Goal: Task Accomplishment & Management: Use online tool/utility

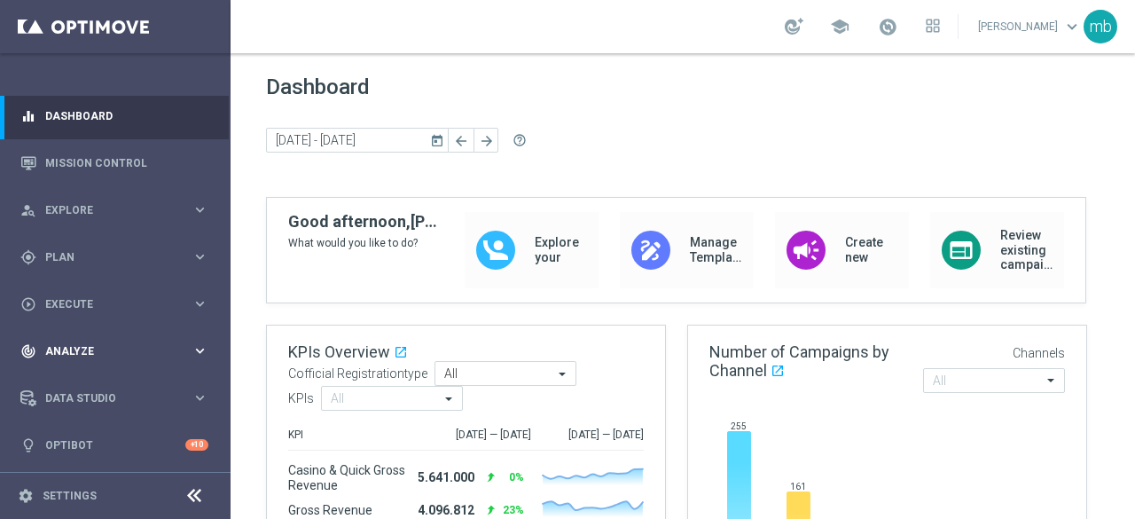
scroll to position [4, 0]
click at [198, 256] on icon "keyboard_arrow_right" at bounding box center [199, 256] width 17 height 17
click at [112, 291] on link "Target Groups" at bounding box center [115, 293] width 138 height 14
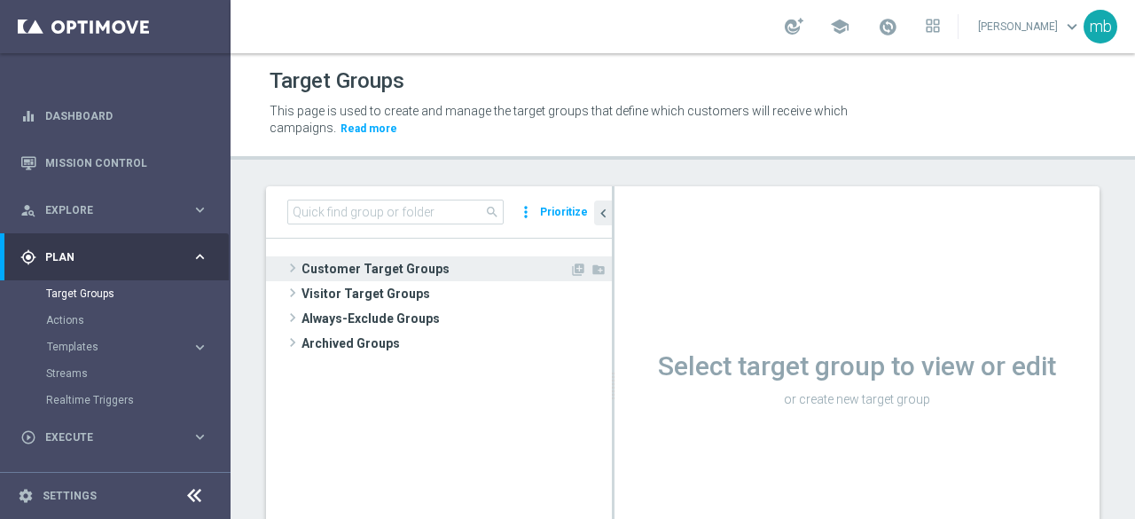
click at [293, 269] on span at bounding box center [293, 267] width 18 height 21
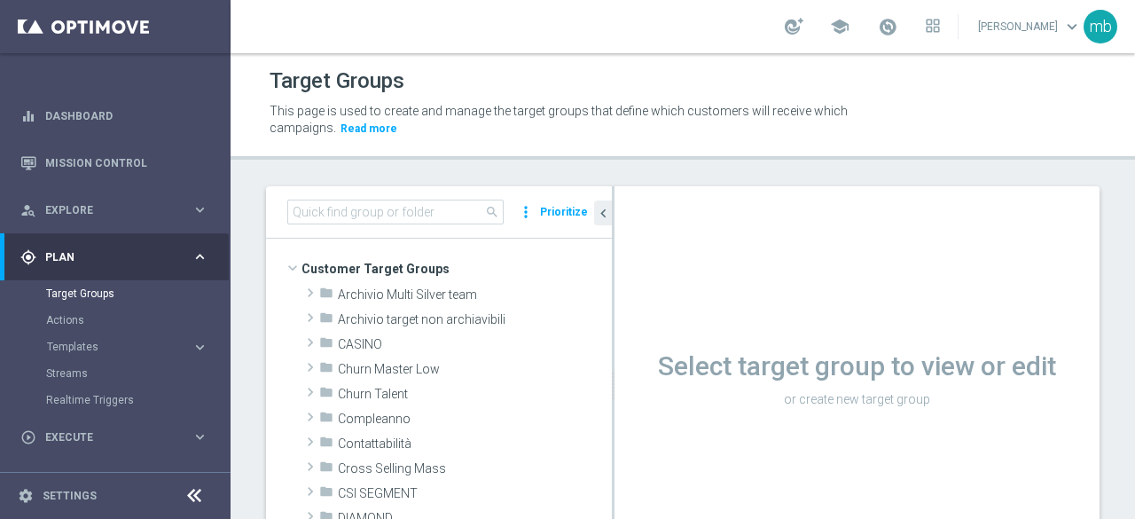
scroll to position [89, 0]
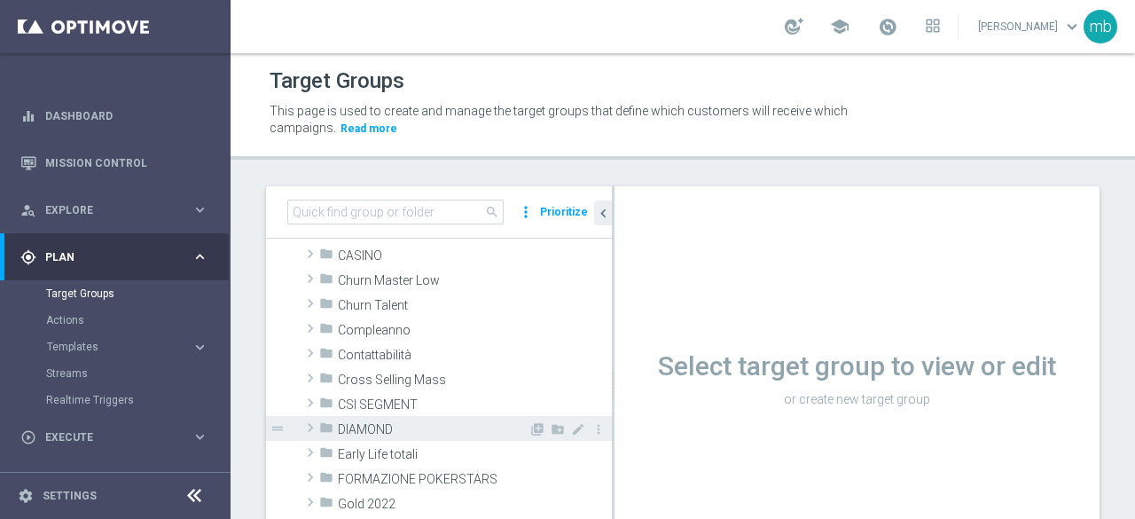
click at [316, 424] on span at bounding box center [310, 427] width 18 height 21
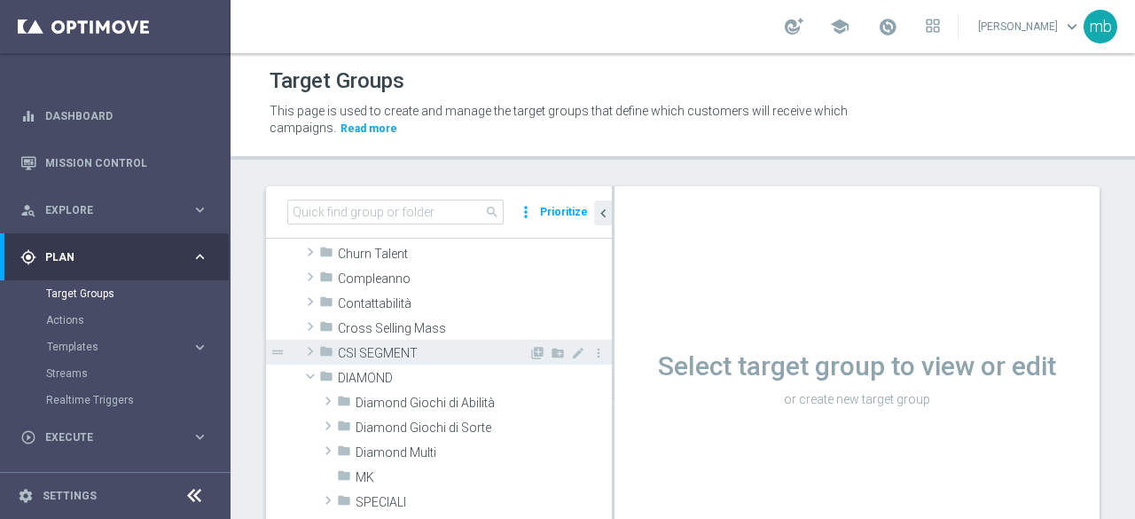
scroll to position [177, 0]
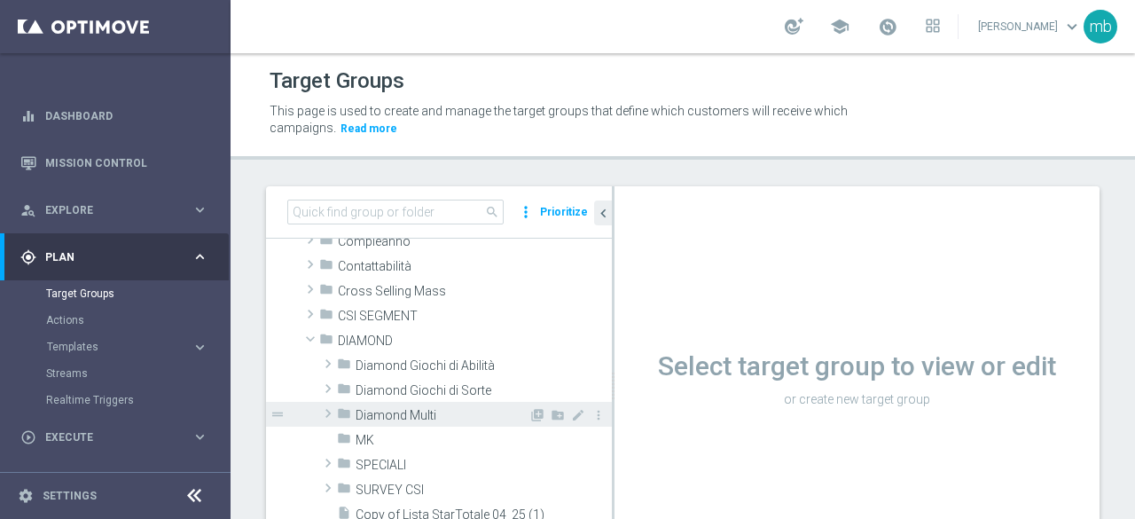
click at [327, 414] on span at bounding box center [328, 413] width 18 height 21
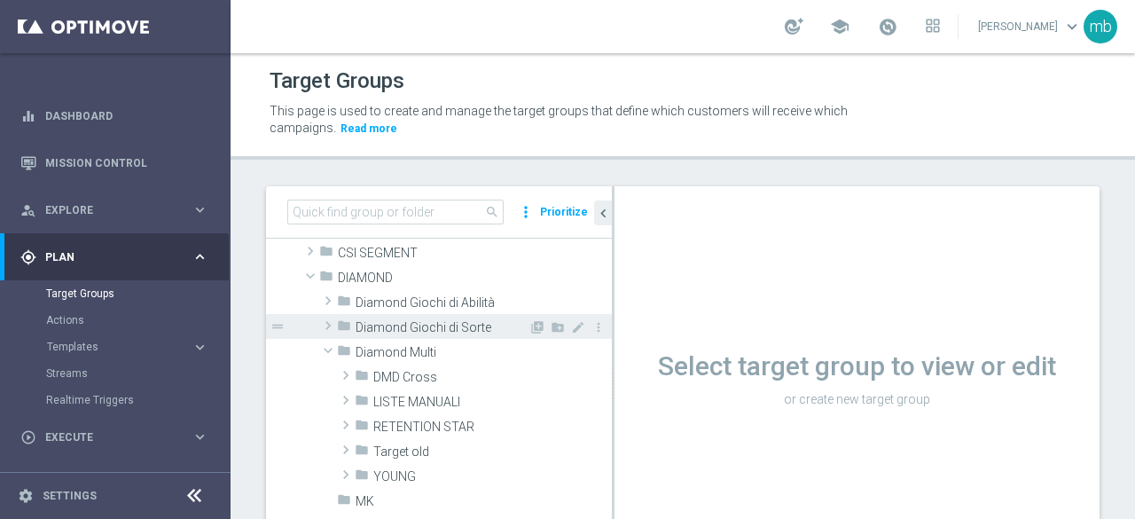
scroll to position [266, 0]
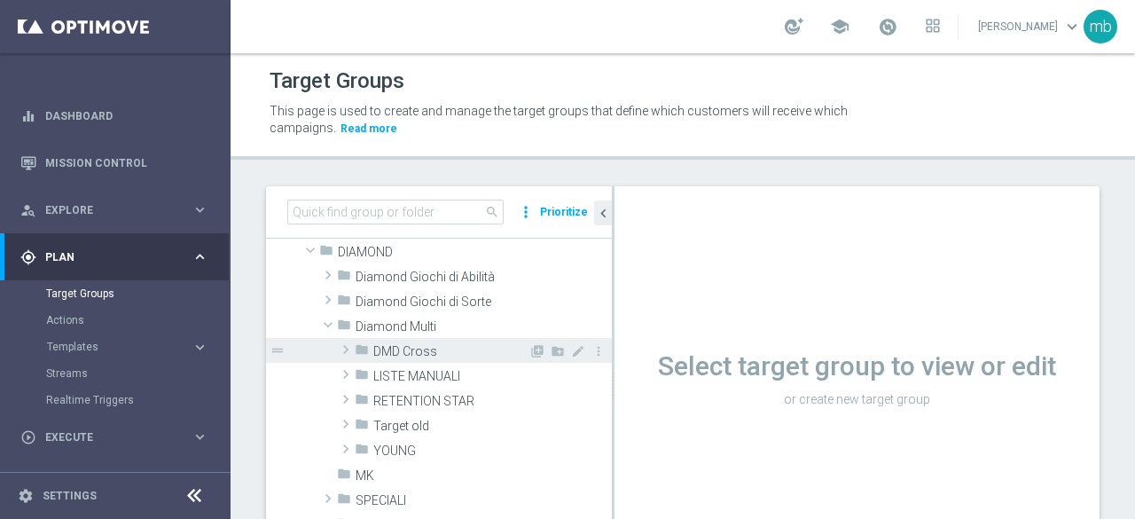
click at [346, 349] on span at bounding box center [346, 349] width 18 height 21
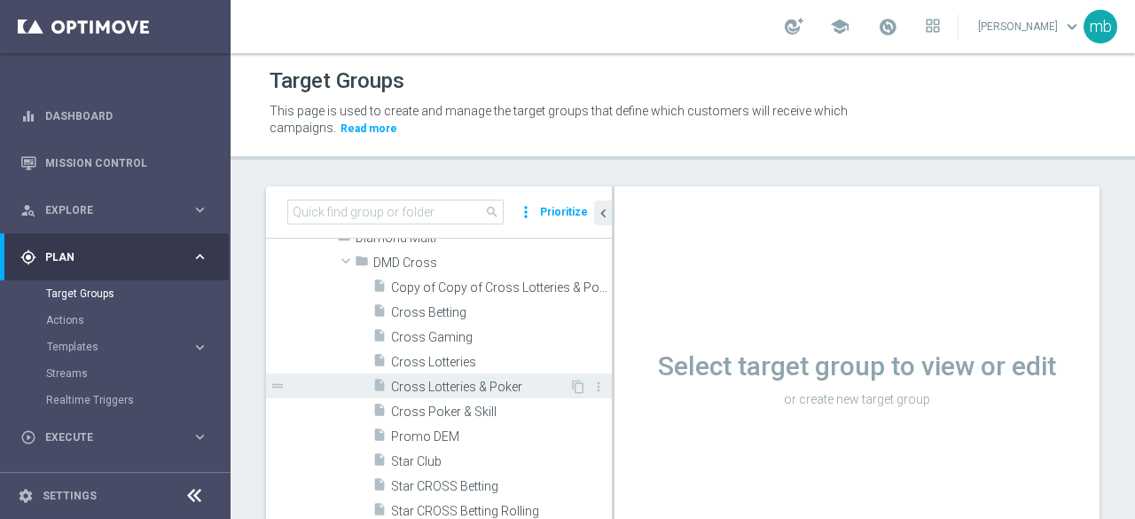
scroll to position [443, 0]
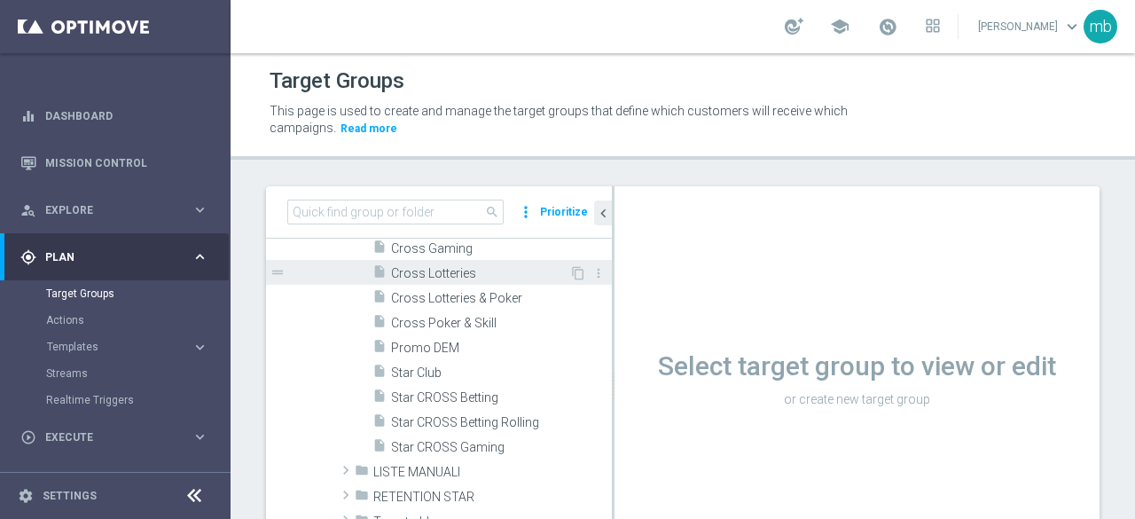
click at [433, 272] on span "Cross Lotteries" at bounding box center [480, 273] width 178 height 15
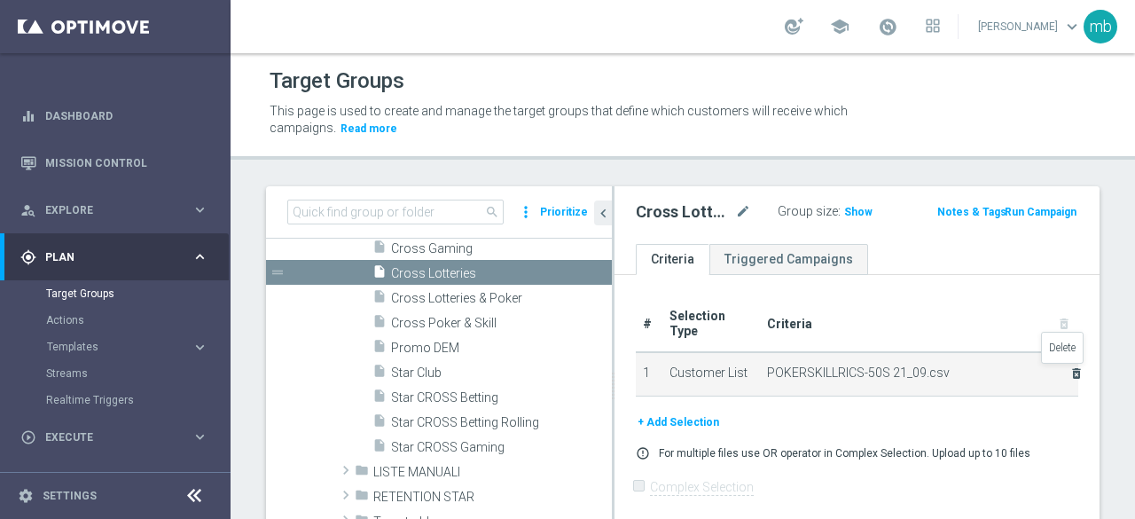
click at [1069, 373] on icon "delete_forever" at bounding box center [1076, 373] width 14 height 14
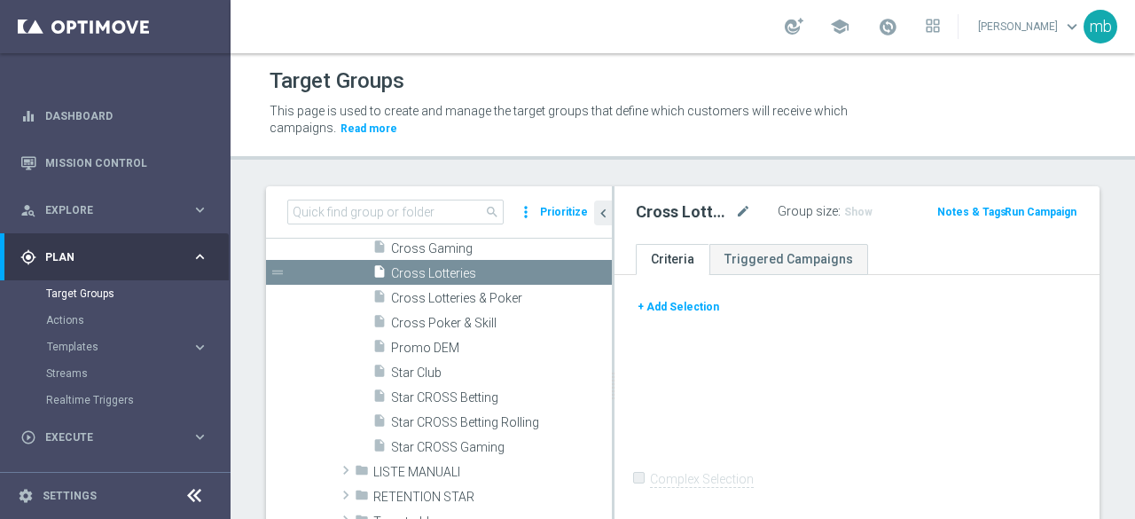
click at [677, 307] on button "+ Add Selection" at bounding box center [678, 307] width 85 height 20
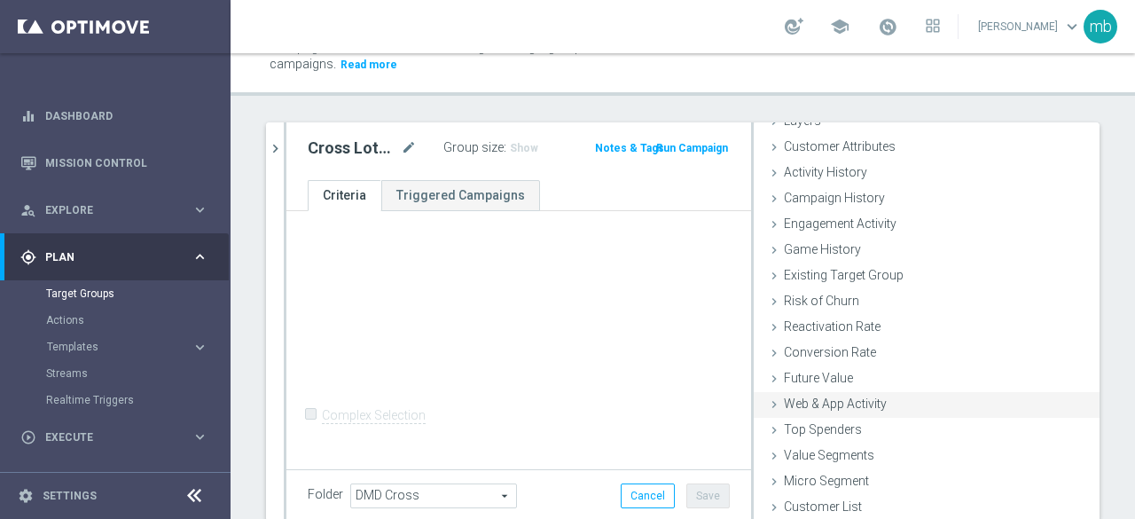
scroll to position [126, 0]
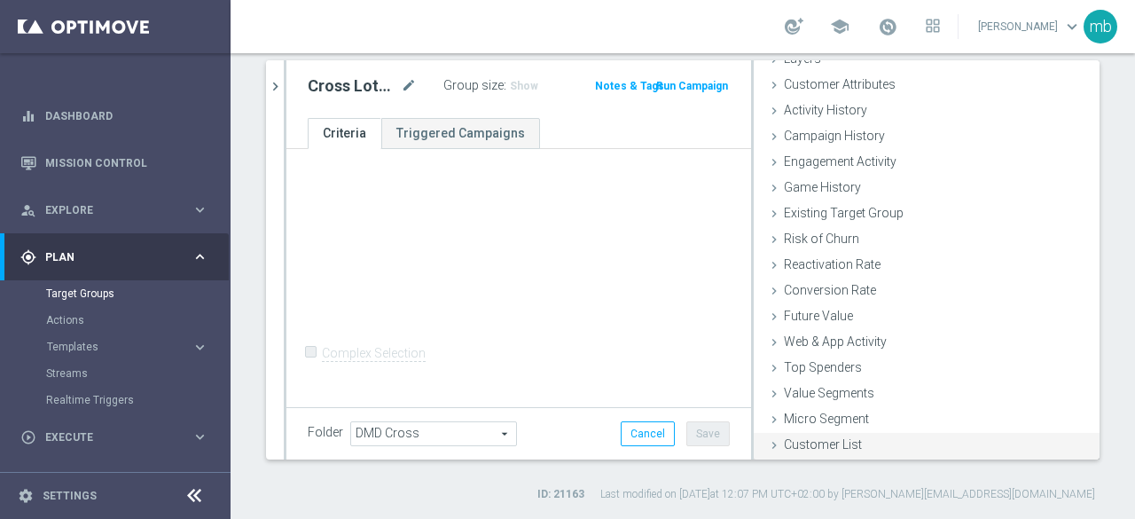
click at [800, 443] on span "Customer List" at bounding box center [823, 444] width 78 height 14
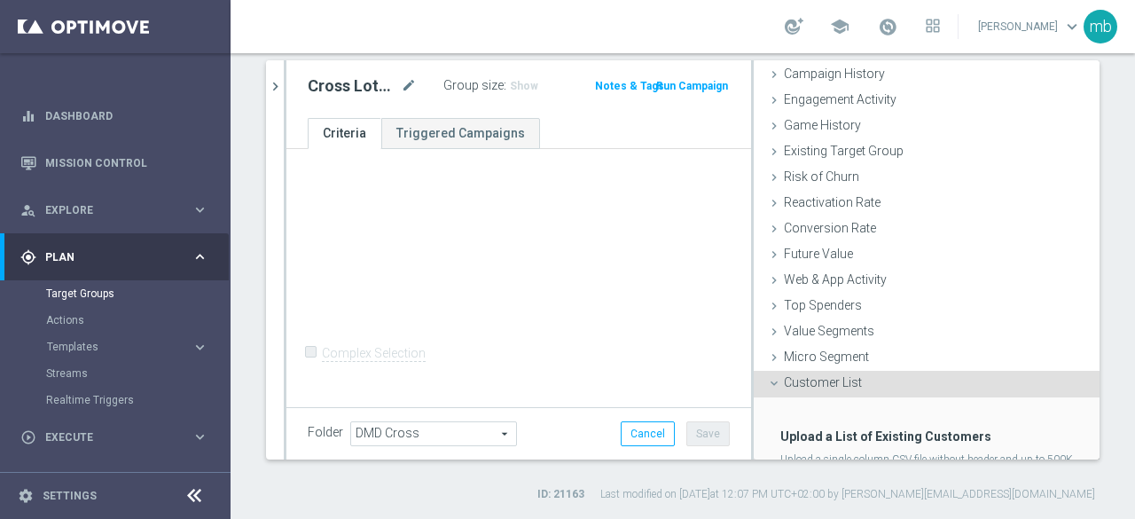
scroll to position [243, 0]
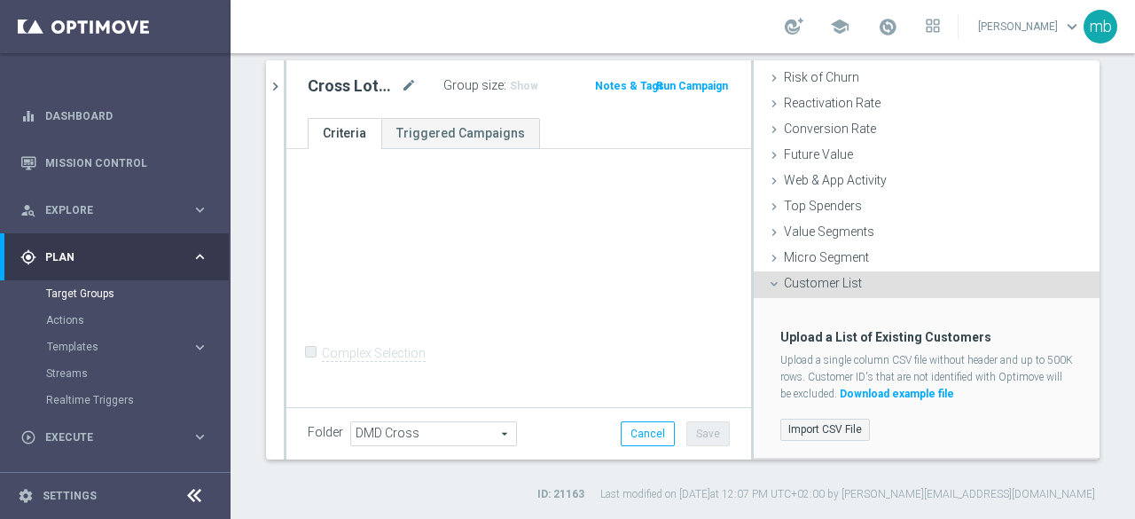
click at [800, 432] on label "Import CSV File" at bounding box center [825, 429] width 90 height 22
click at [0, 0] on input "Import CSV File" at bounding box center [0, 0] width 0 height 0
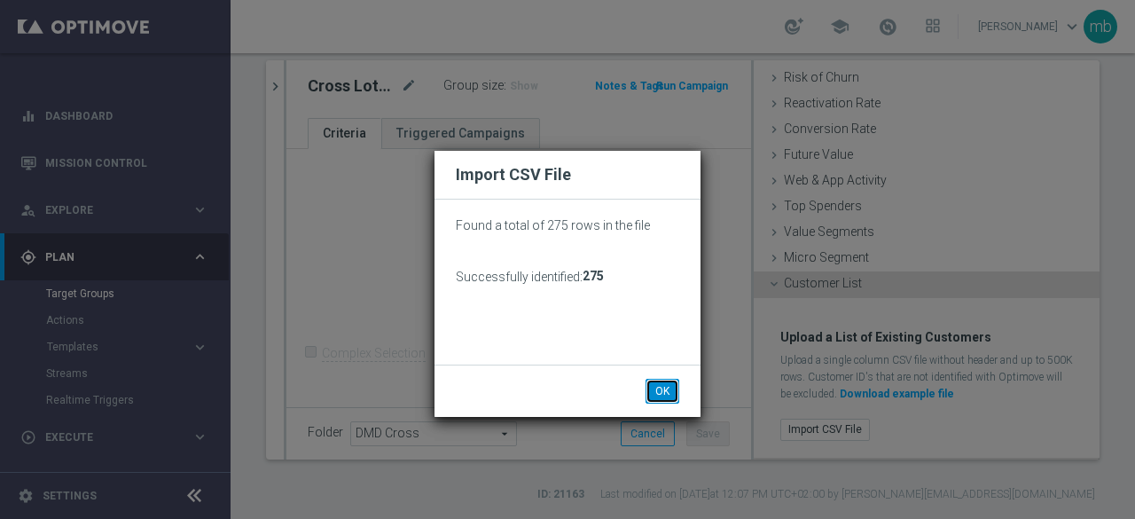
click at [658, 389] on button "OK" at bounding box center [662, 391] width 34 height 25
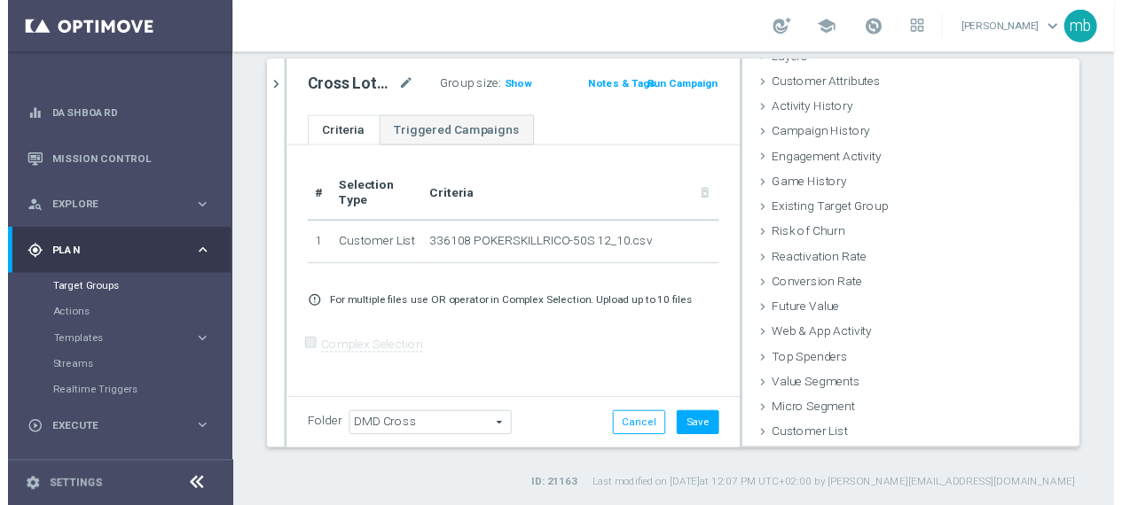
scroll to position [82, 0]
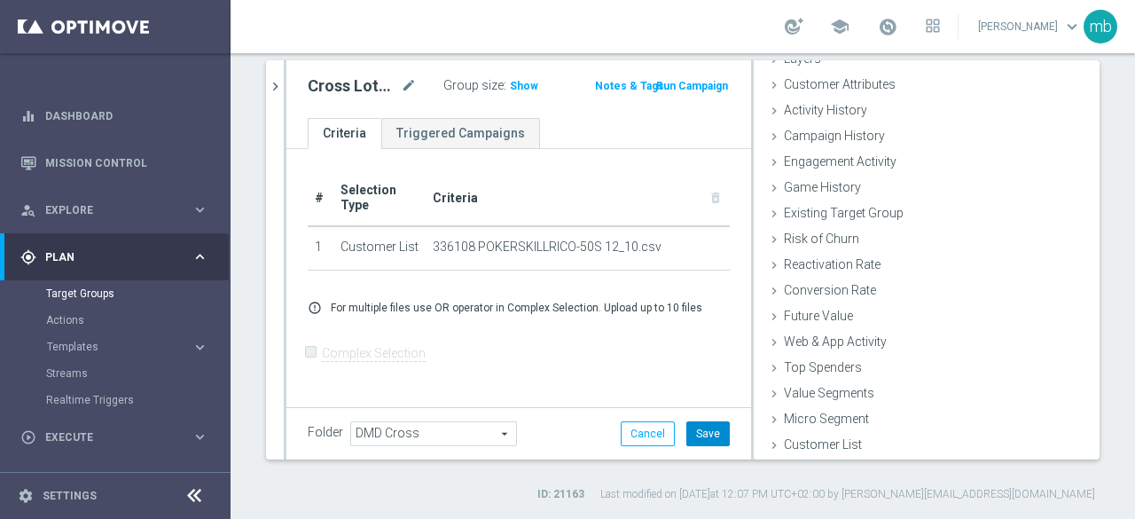
click at [695, 430] on button "Save" at bounding box center [707, 433] width 43 height 25
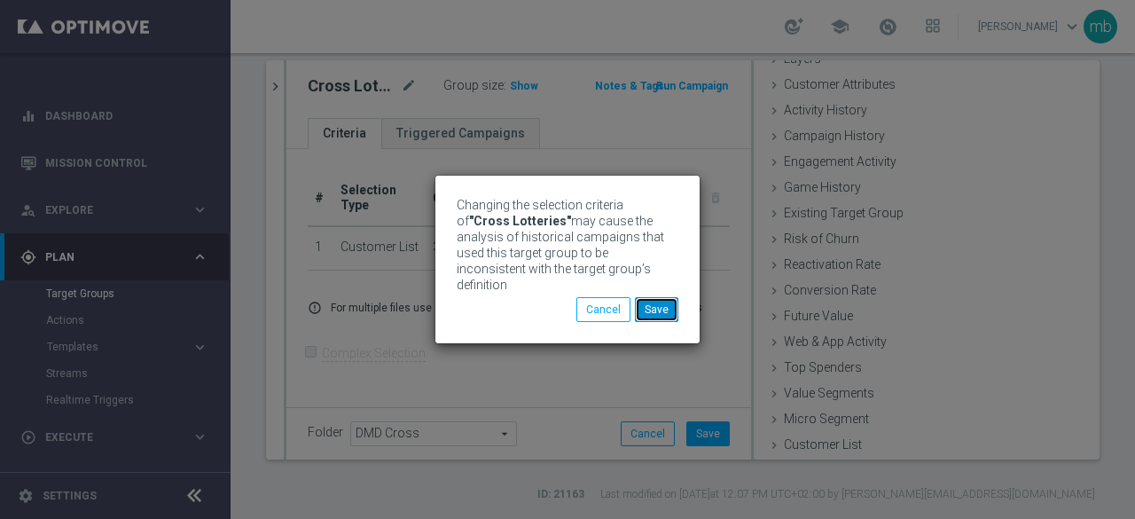
click at [653, 303] on button "Save" at bounding box center [656, 309] width 43 height 25
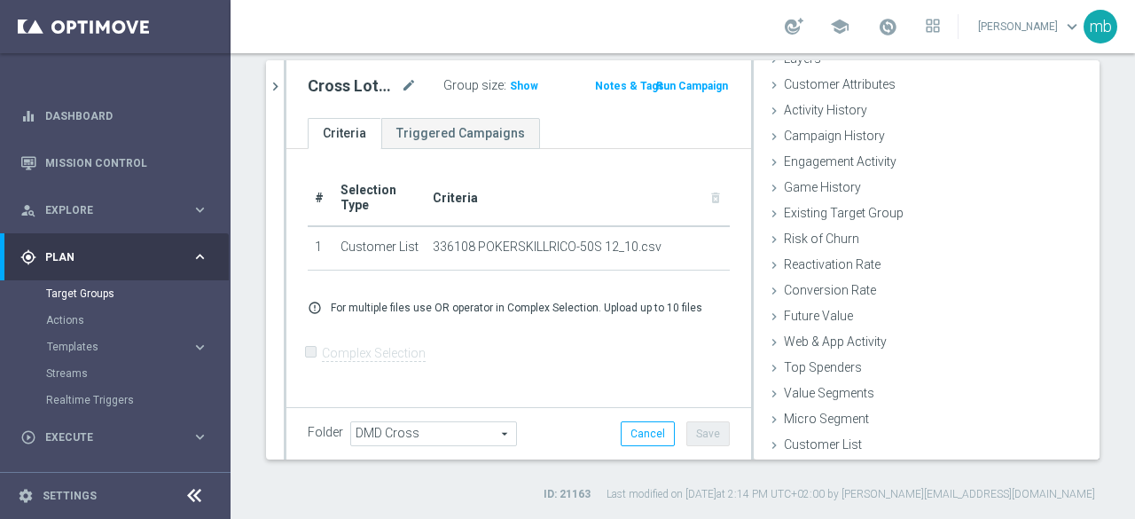
click at [684, 82] on button "Run Campaign" at bounding box center [691, 86] width 75 height 20
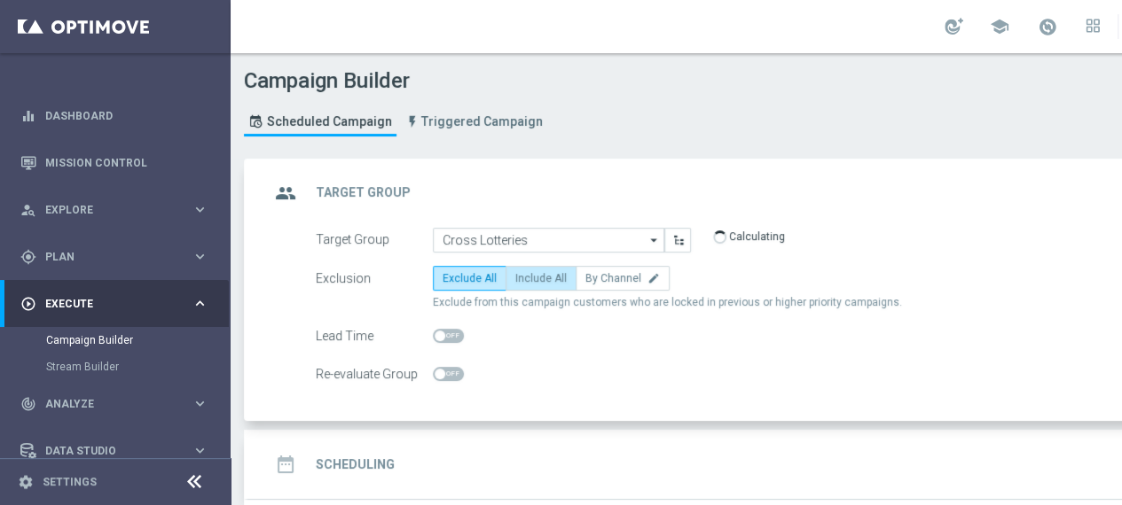
click at [542, 279] on span "Include All" at bounding box center [540, 278] width 51 height 12
click at [527, 279] on input "Include All" at bounding box center [521, 282] width 12 height 12
radio input "true"
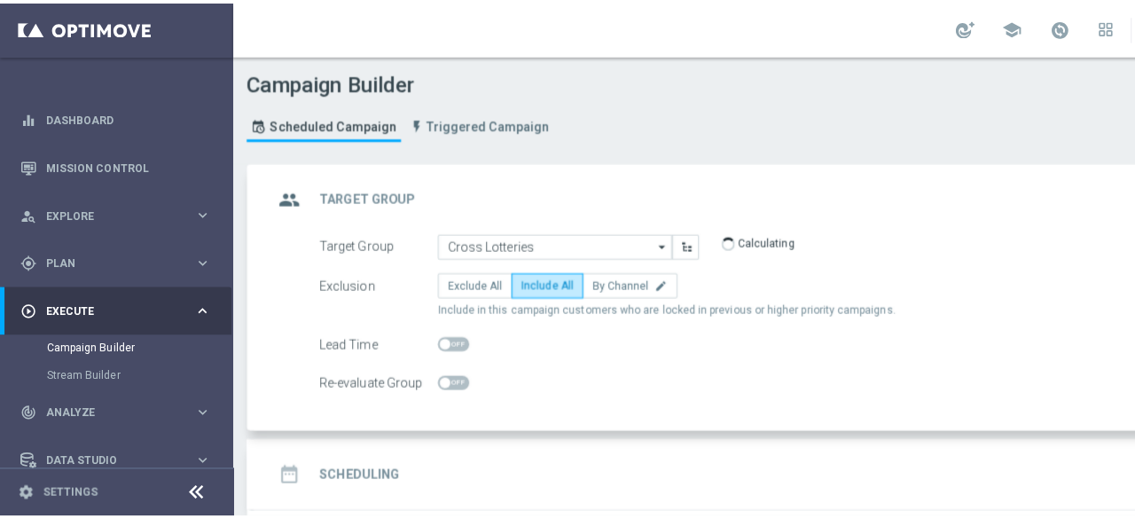
scroll to position [89, 0]
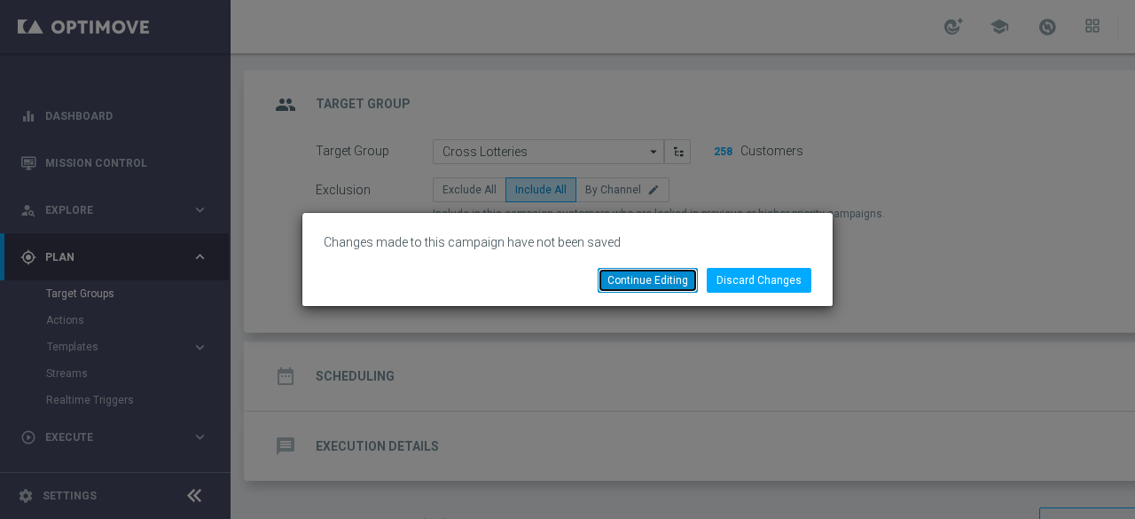
click at [653, 285] on button "Continue Editing" at bounding box center [648, 280] width 100 height 25
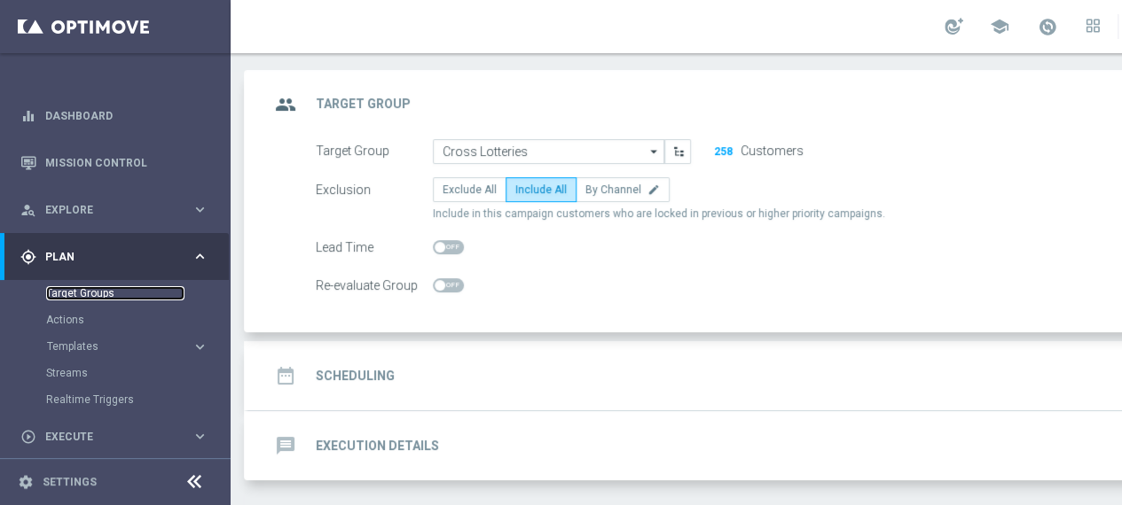
click at [77, 294] on link "Target Groups" at bounding box center [115, 293] width 138 height 14
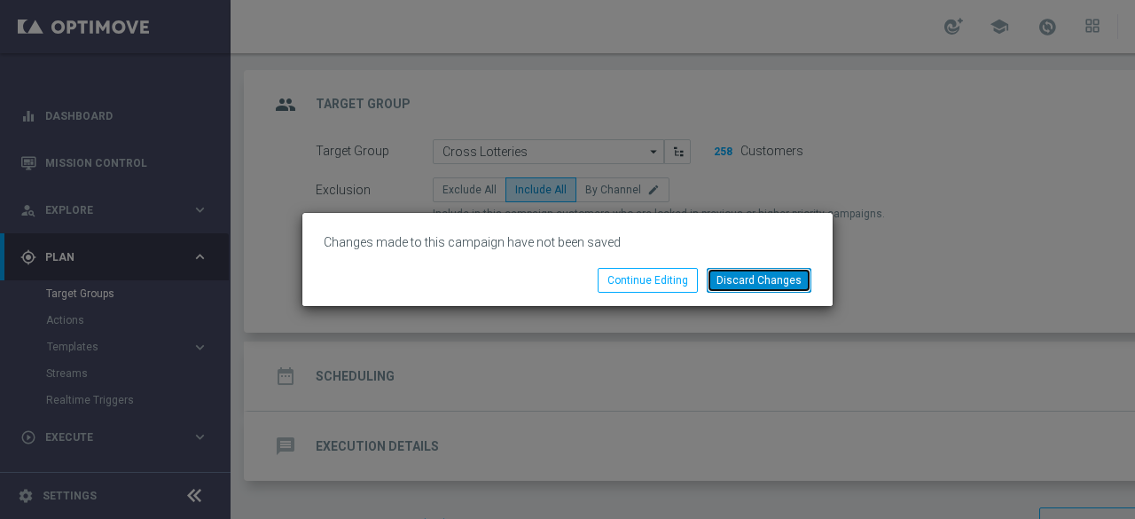
click at [738, 282] on button "Discard Changes" at bounding box center [759, 280] width 105 height 25
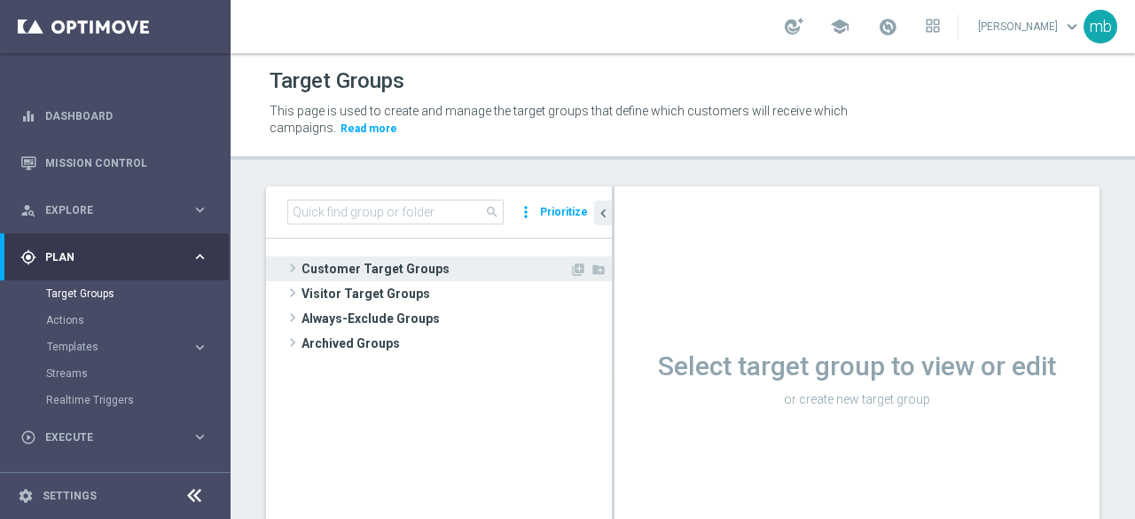
click at [295, 262] on span at bounding box center [293, 267] width 18 height 21
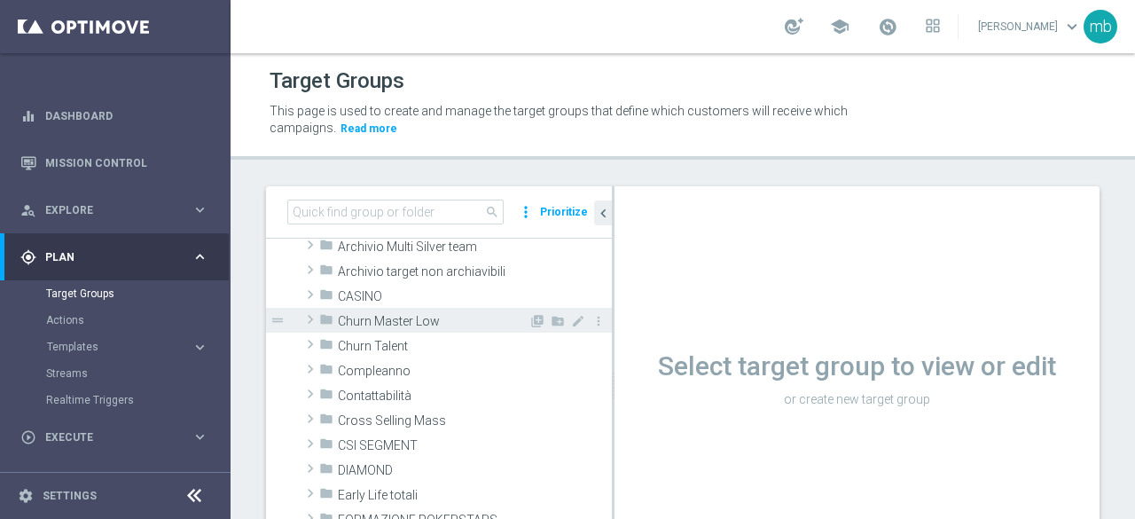
scroll to position [89, 0]
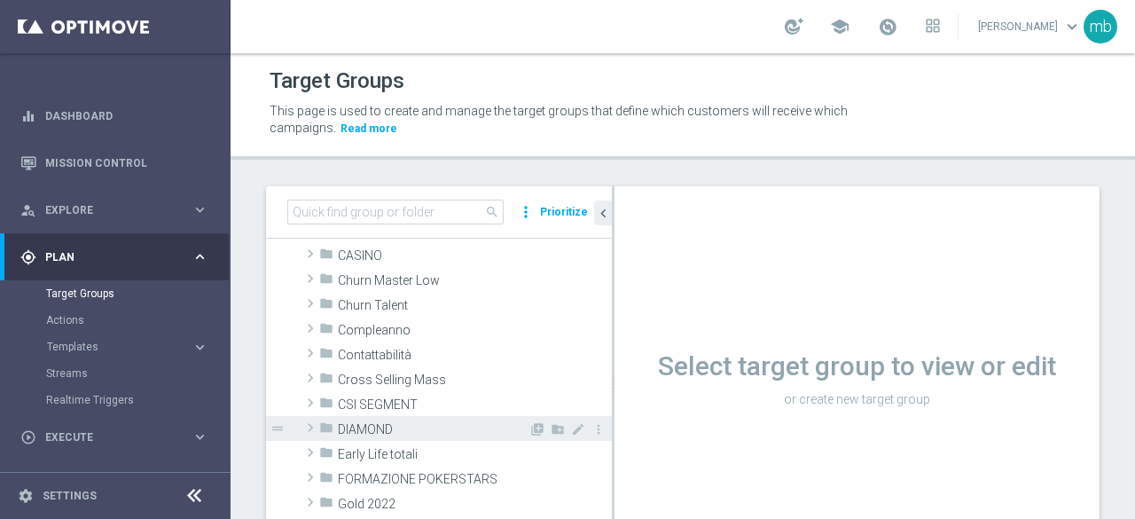
click at [309, 426] on span at bounding box center [310, 427] width 18 height 21
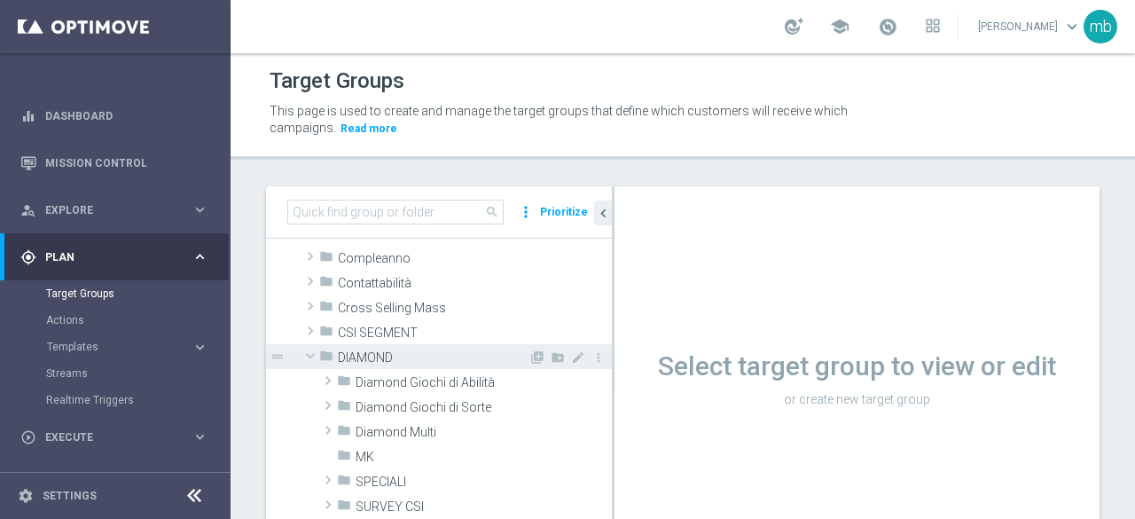
scroll to position [266, 0]
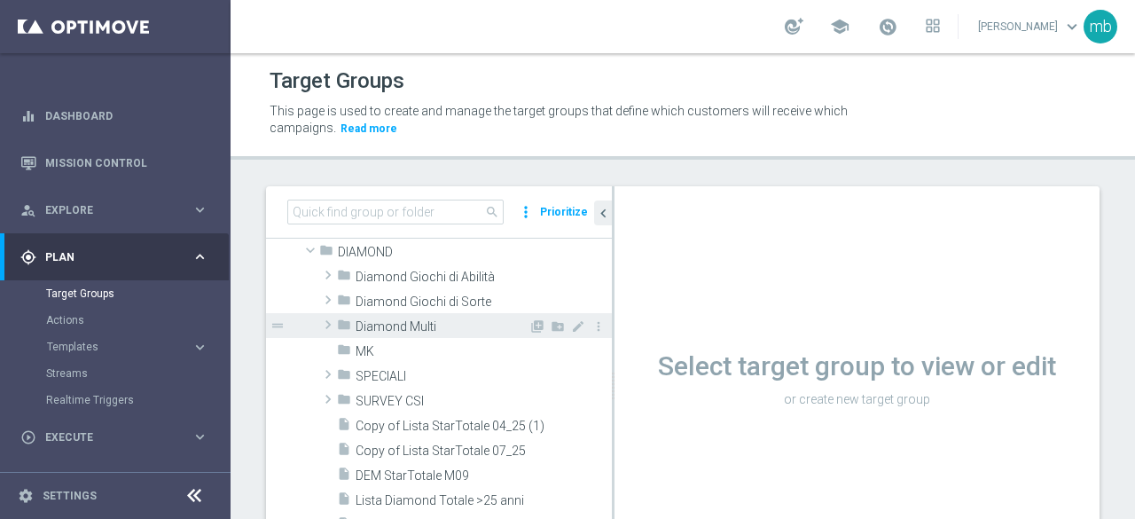
click at [335, 324] on span at bounding box center [328, 324] width 18 height 21
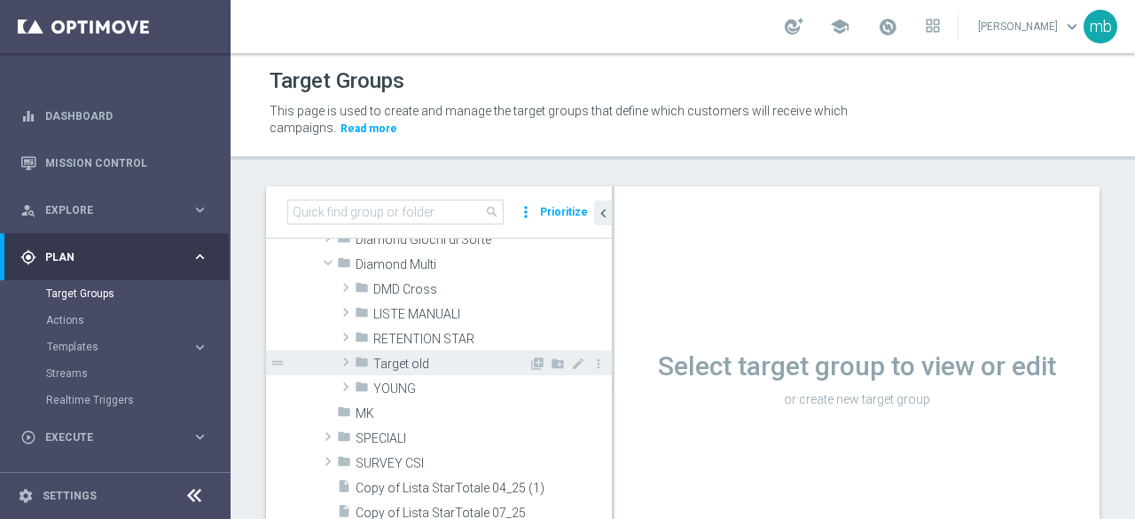
scroll to position [355, 0]
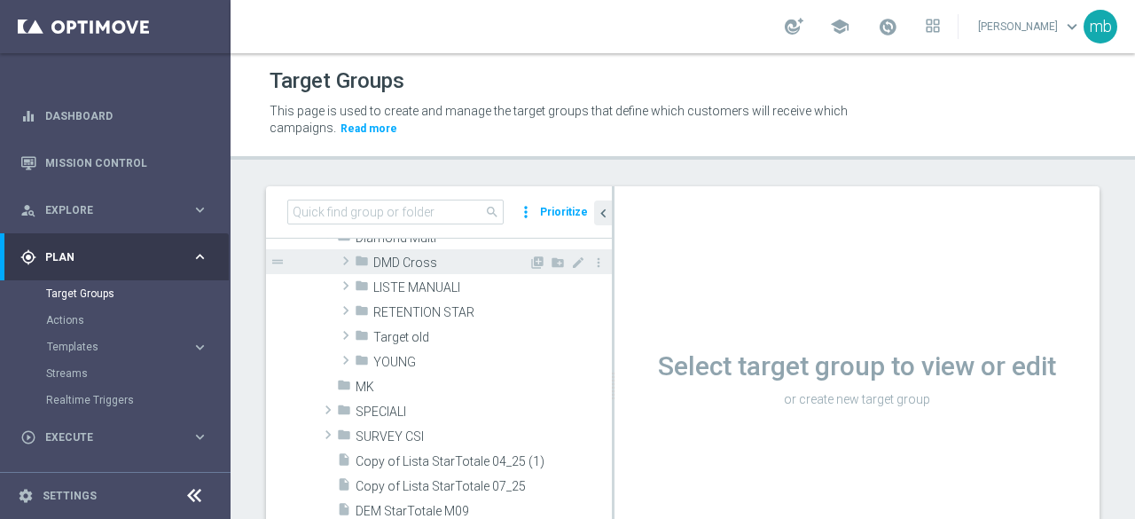
click at [348, 264] on span at bounding box center [346, 260] width 18 height 21
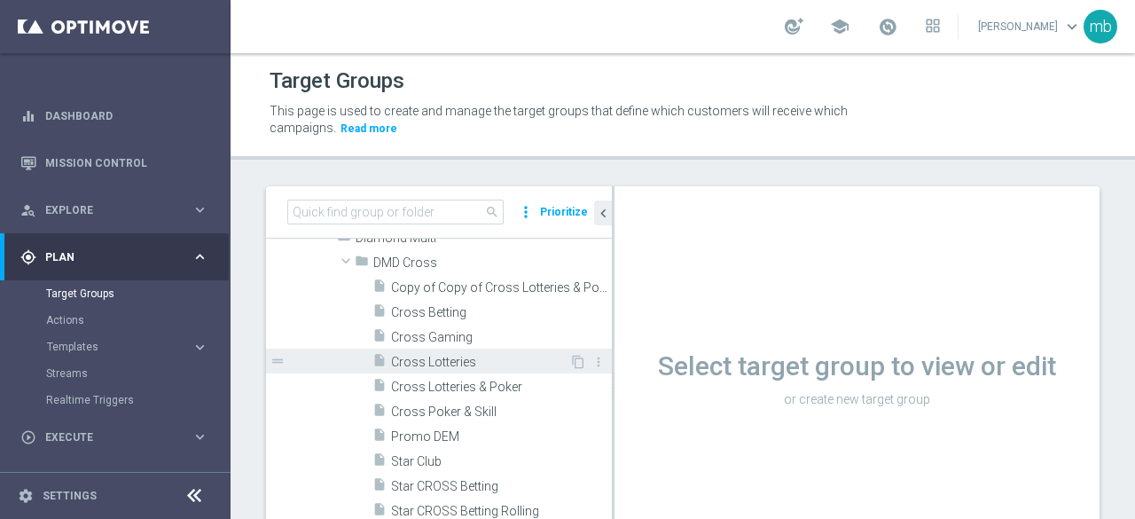
click at [410, 363] on span "Cross Lotteries" at bounding box center [480, 362] width 178 height 15
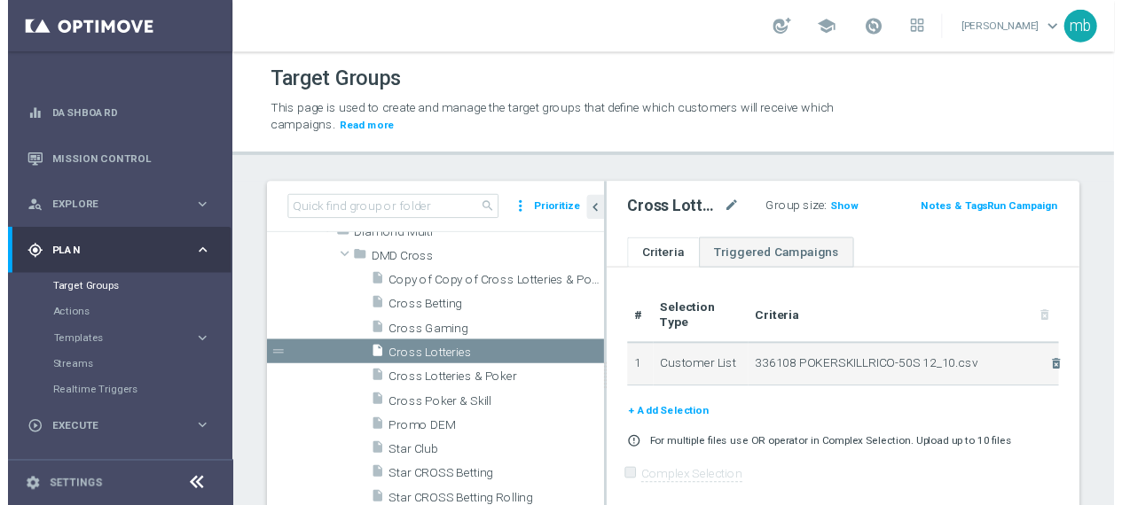
scroll to position [89, 0]
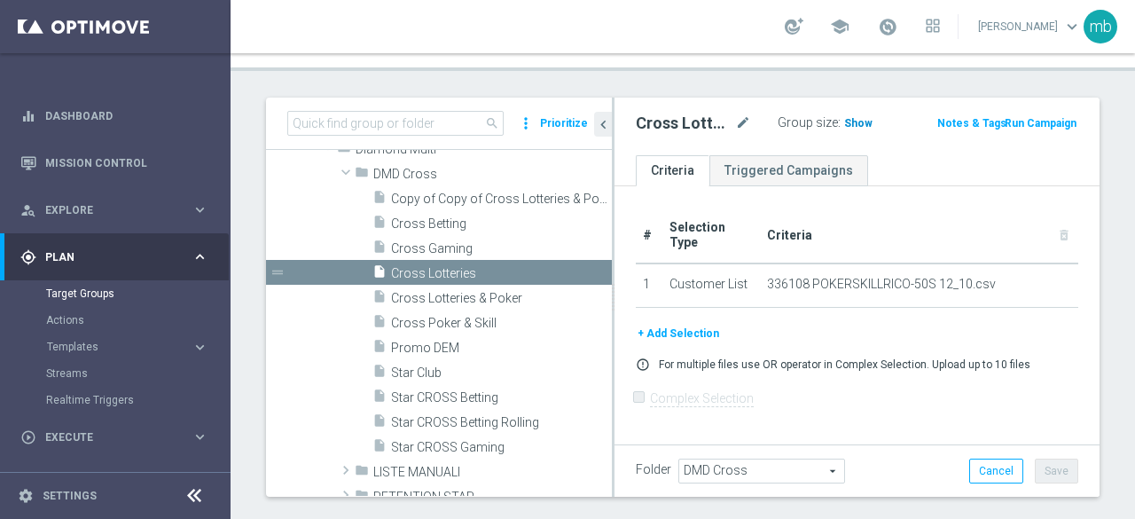
click at [849, 120] on span "Show" at bounding box center [858, 123] width 28 height 12
click at [1059, 121] on button "Run Campaign" at bounding box center [1040, 123] width 75 height 20
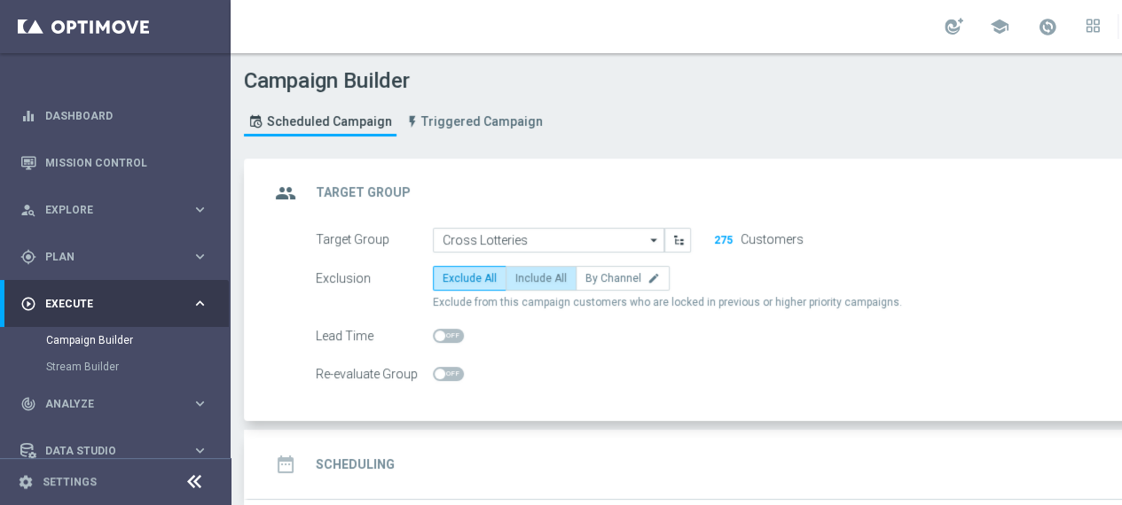
click at [545, 281] on span "Include All" at bounding box center [540, 278] width 51 height 12
click at [527, 281] on input "Include All" at bounding box center [521, 282] width 12 height 12
radio input "true"
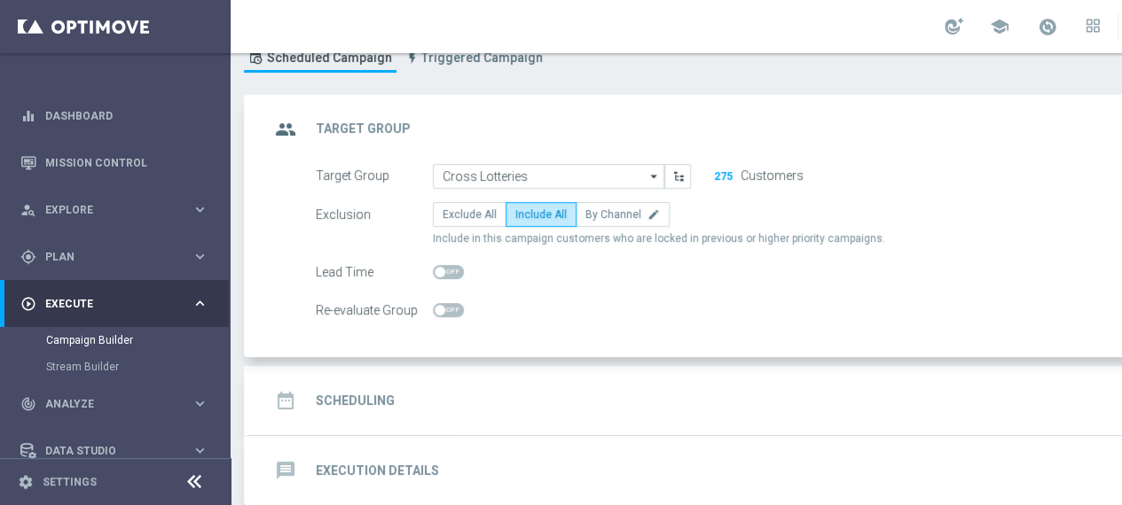
scroll to position [89, 0]
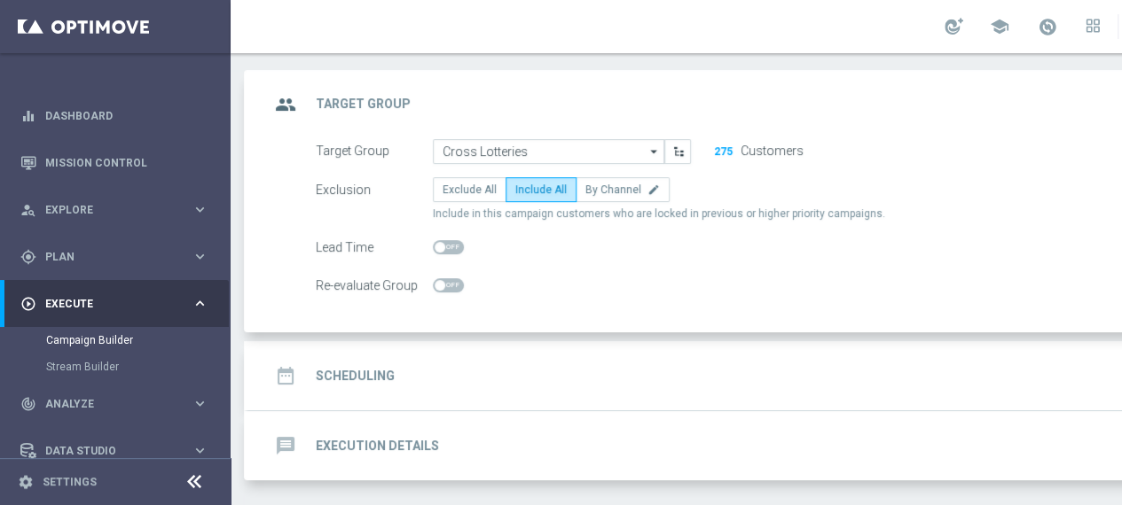
click at [356, 373] on h2 "Scheduling" at bounding box center [355, 376] width 79 height 17
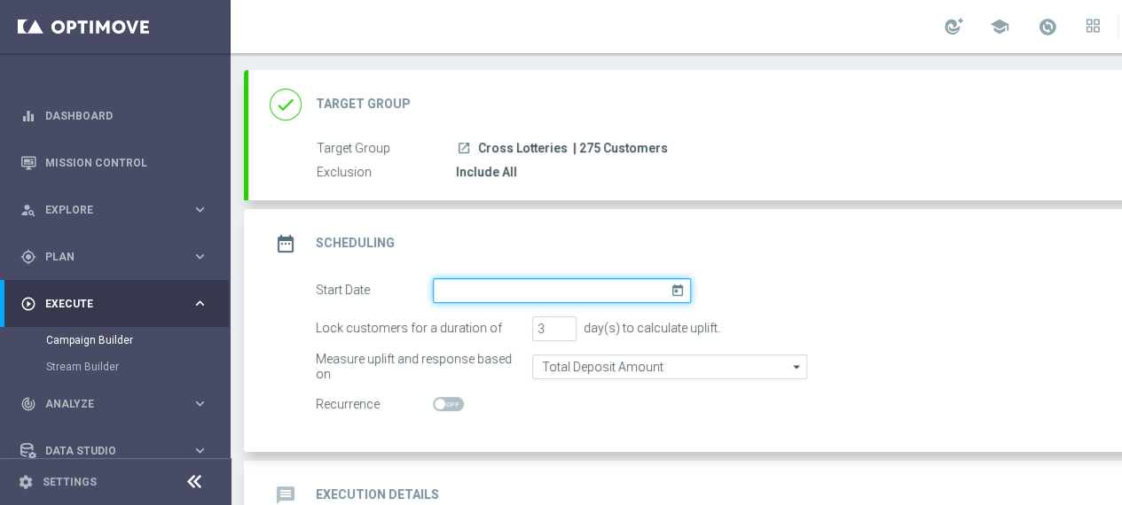
click at [585, 287] on input at bounding box center [562, 290] width 258 height 25
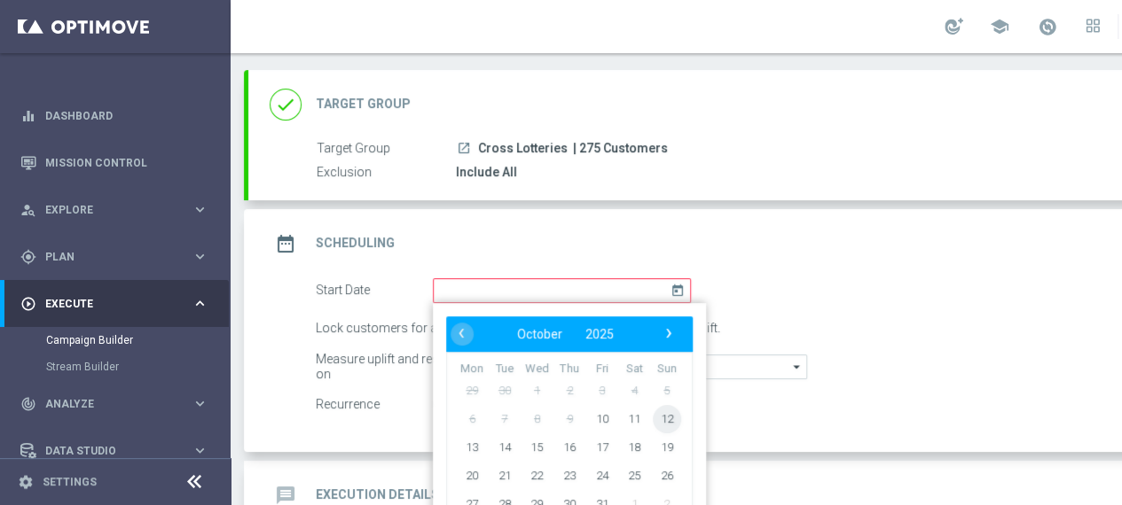
click at [666, 418] on span "12" at bounding box center [667, 418] width 28 height 28
type input "[DATE]"
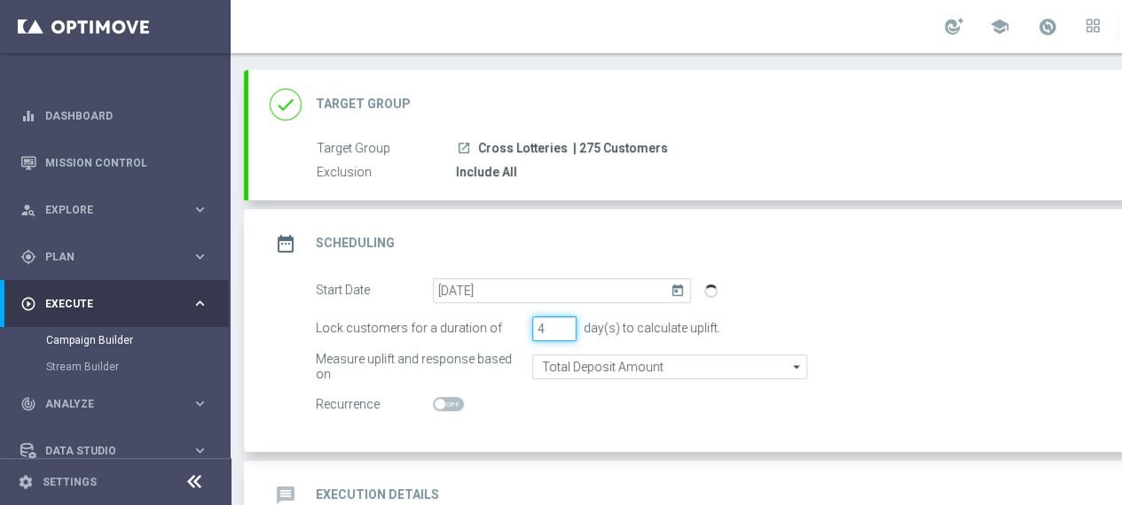
click at [564, 322] on input "4" at bounding box center [554, 329] width 44 height 25
click at [564, 322] on input "5" at bounding box center [554, 329] width 44 height 25
click at [564, 322] on input "6" at bounding box center [554, 329] width 44 height 25
type input "7"
click at [564, 322] on input "7" at bounding box center [554, 329] width 44 height 25
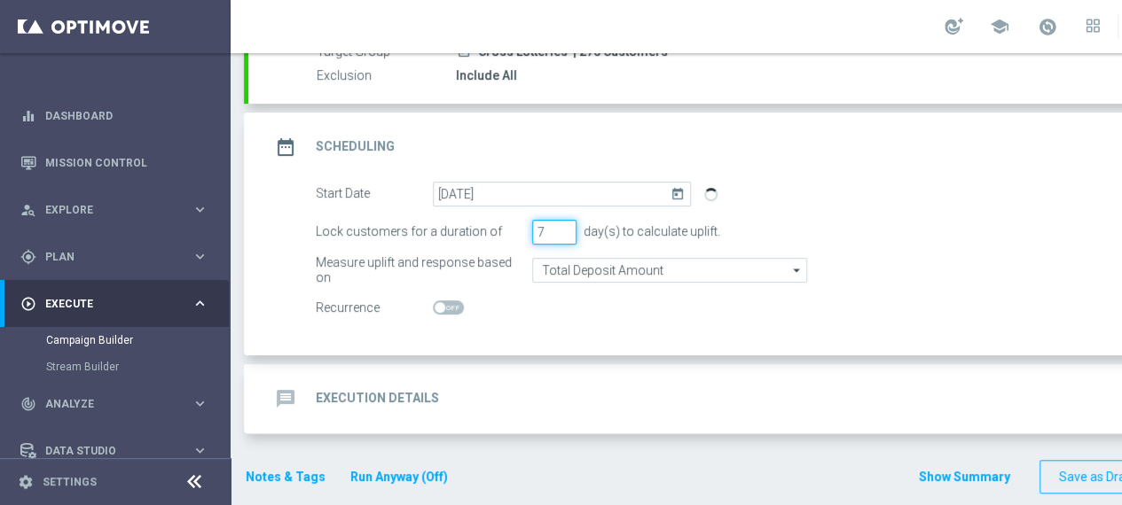
scroll to position [193, 0]
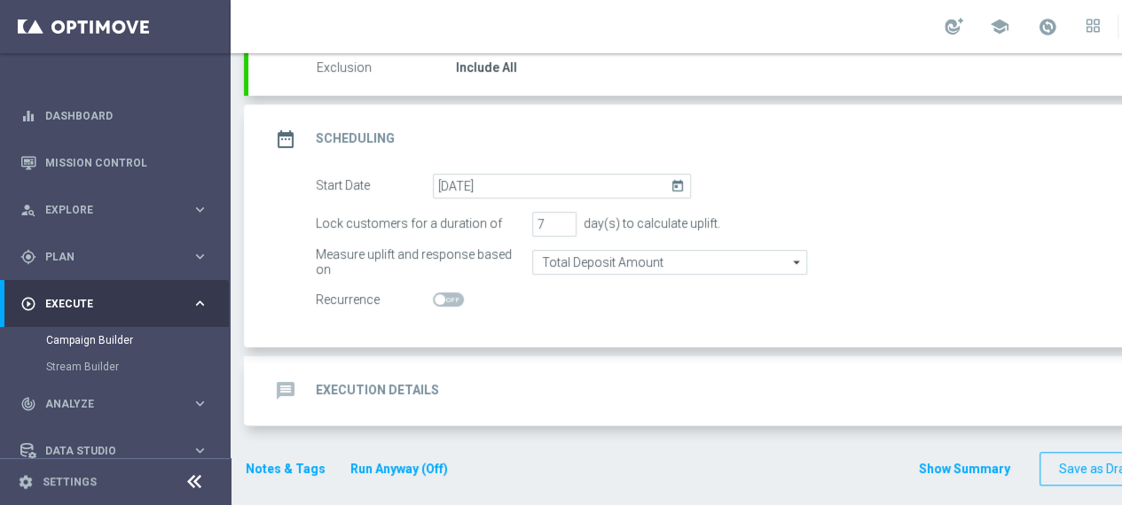
click at [418, 387] on h2 "Execution Details" at bounding box center [377, 390] width 123 height 17
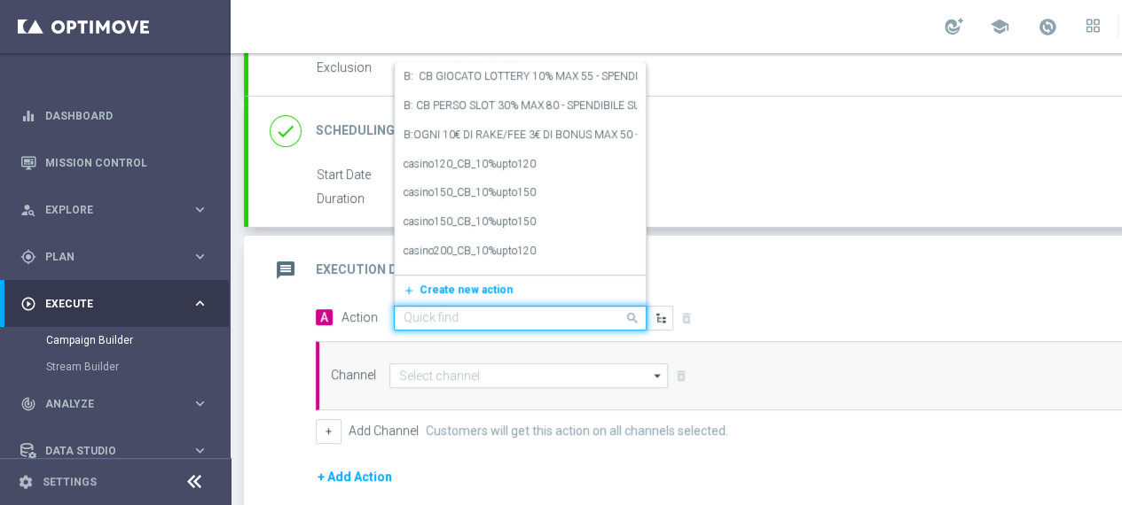
click at [528, 314] on input "text" at bounding box center [502, 318] width 198 height 15
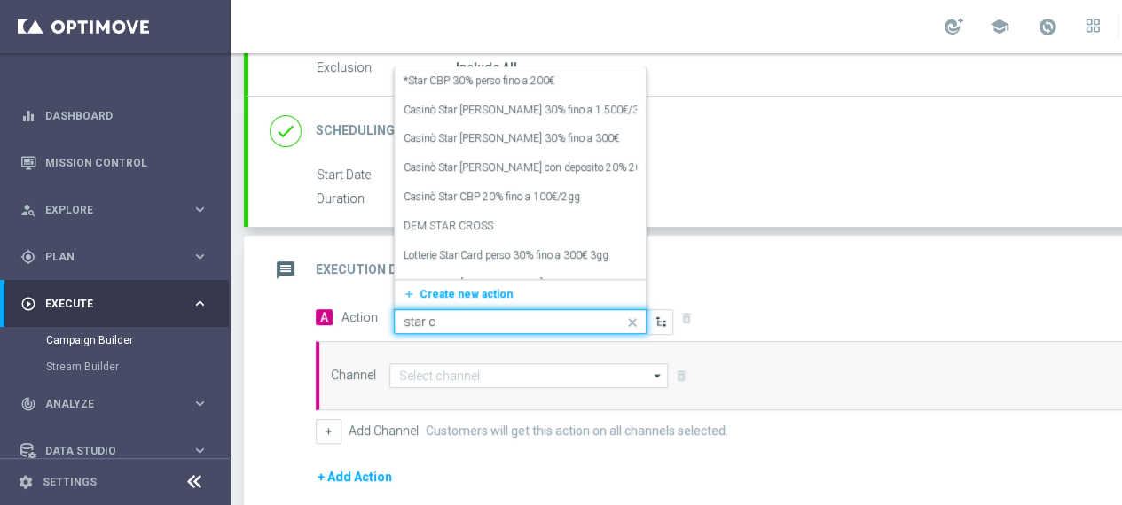
type input "star cr"
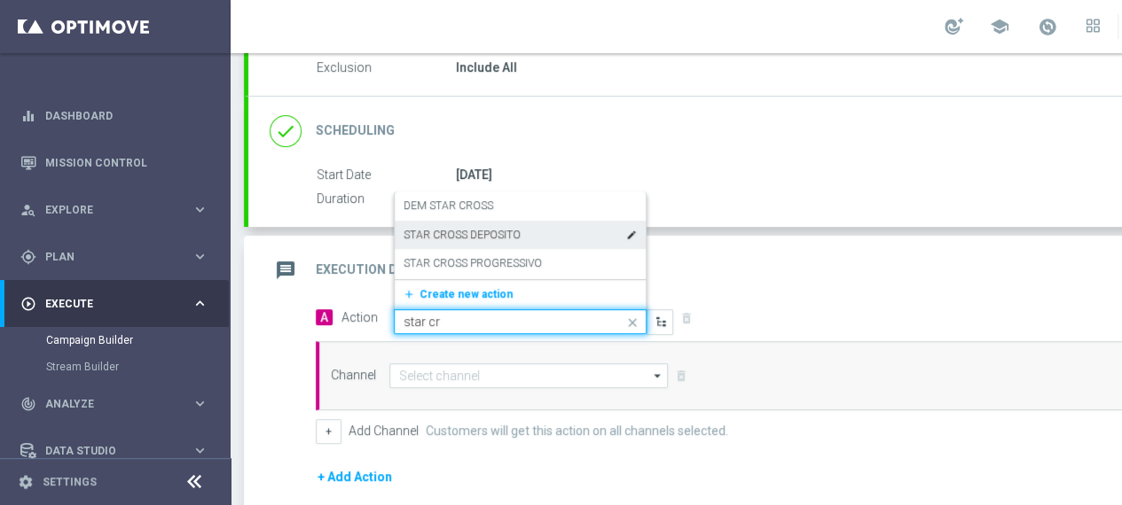
click at [496, 242] on div "STAR CROSS DEPOSITO edit" at bounding box center [519, 235] width 233 height 29
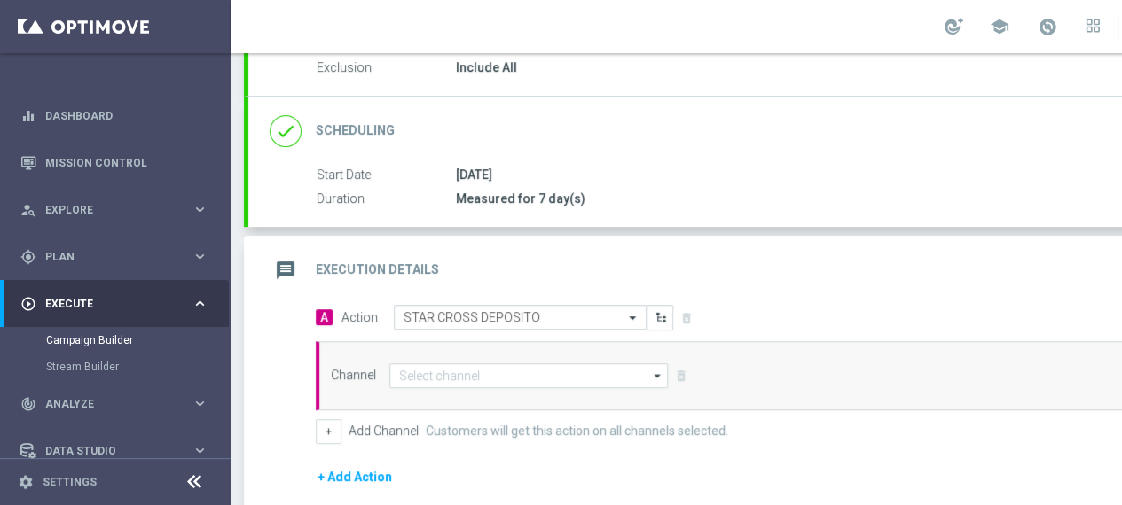
click at [654, 377] on icon "arrow_drop_down" at bounding box center [658, 375] width 18 height 23
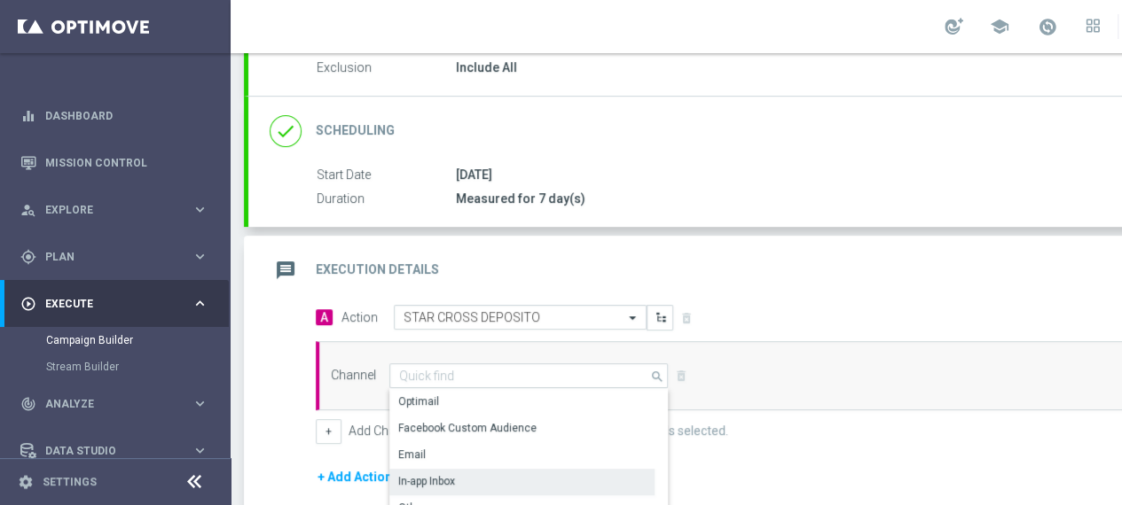
click at [457, 473] on div "In-app Inbox" at bounding box center [521, 481] width 265 height 25
type input "In-app Inbox"
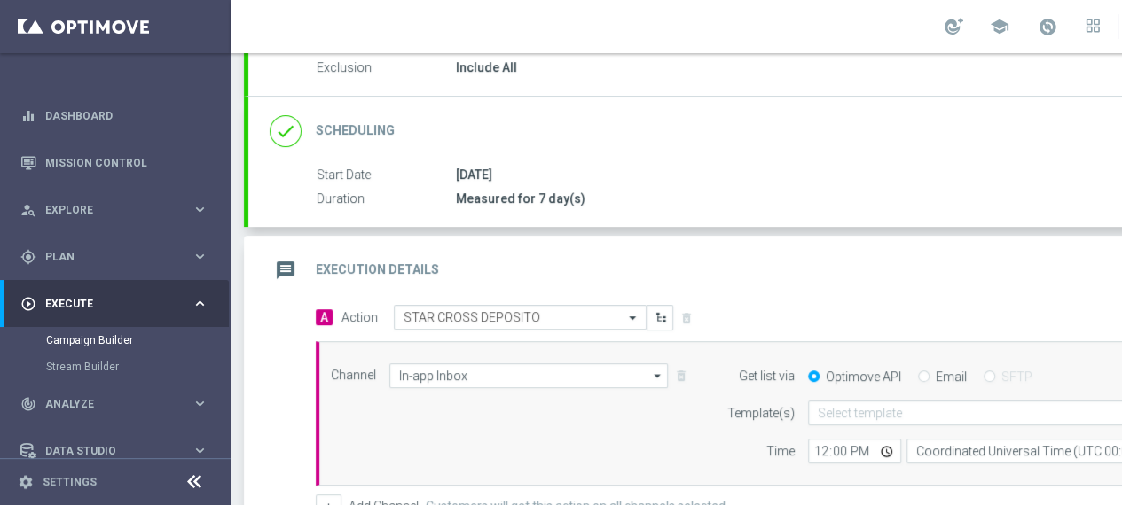
scroll to position [0, 186]
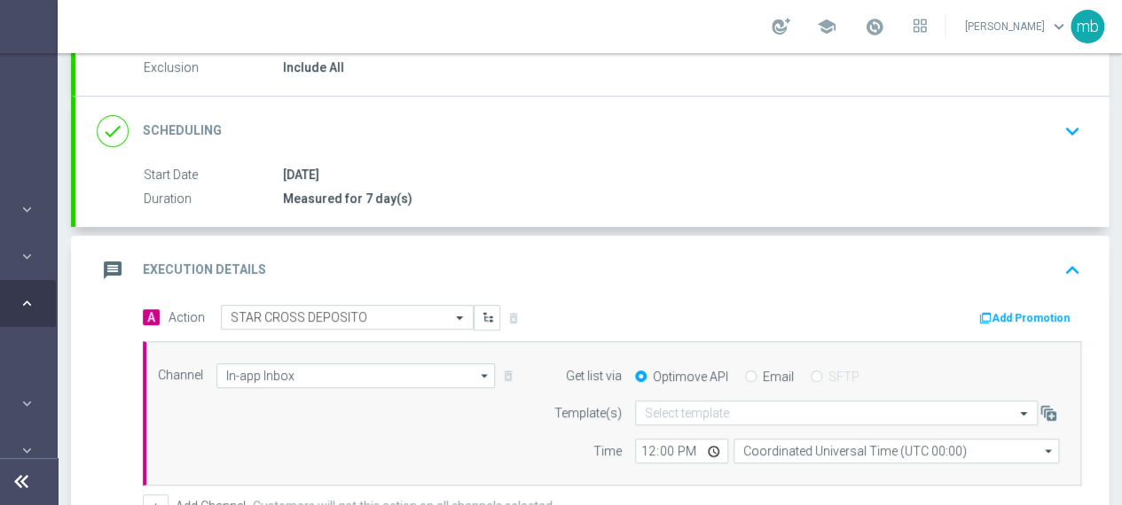
click at [1008, 315] on button "Add Promotion" at bounding box center [1026, 319] width 98 height 20
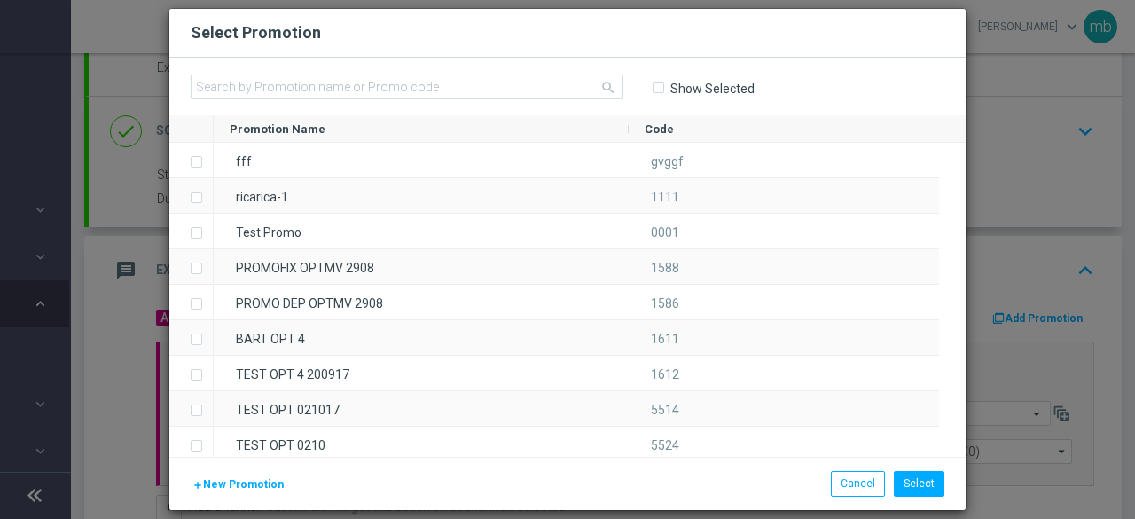
click at [221, 485] on span "New Promotion" at bounding box center [243, 484] width 81 height 12
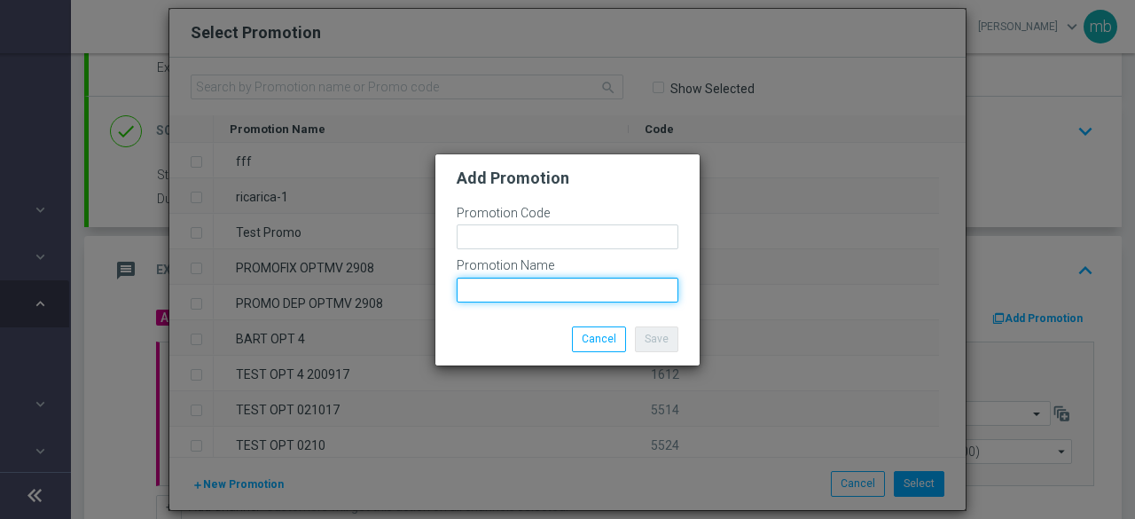
click at [496, 296] on input "text" at bounding box center [568, 289] width 222 height 25
paste input "POKERSKILLRICO-50S"
type input "POKERSKILLRICO-50S"
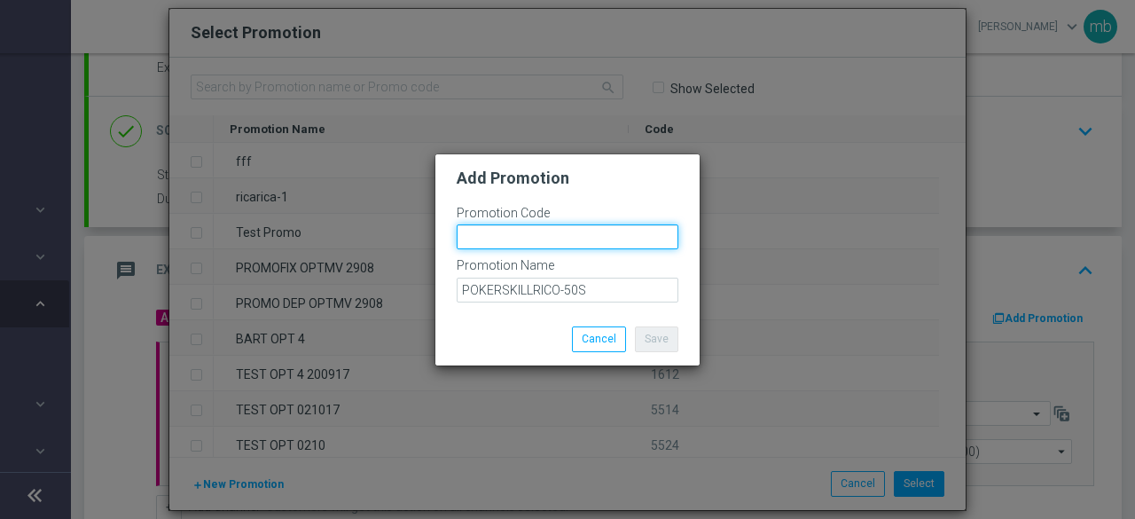
click at [515, 231] on input "text" at bounding box center [568, 236] width 222 height 25
paste input "336108"
type input "336108"
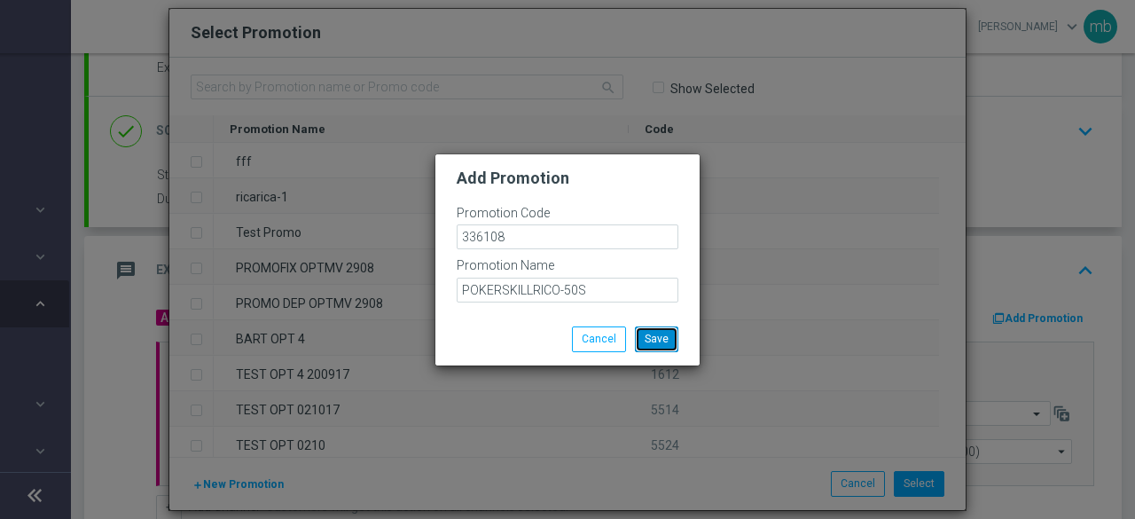
click at [671, 343] on button "Save" at bounding box center [656, 338] width 43 height 25
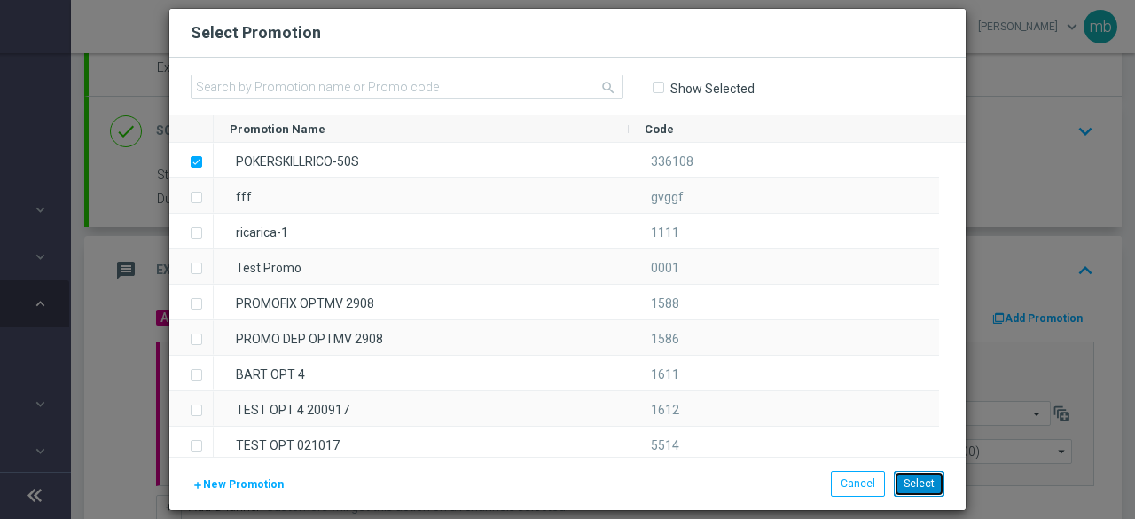
click at [905, 481] on button "Select" at bounding box center [919, 483] width 51 height 25
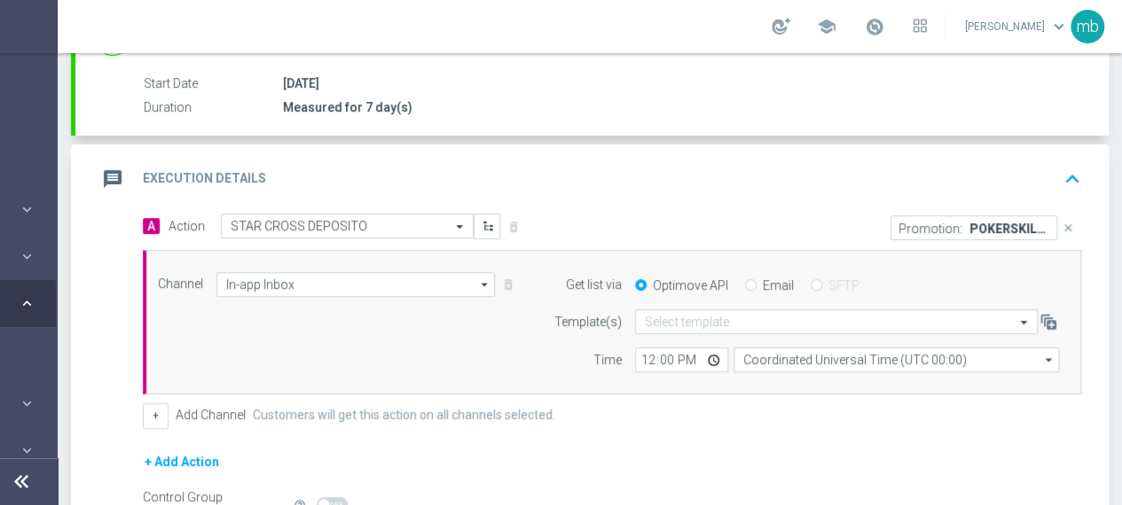
scroll to position [371, 0]
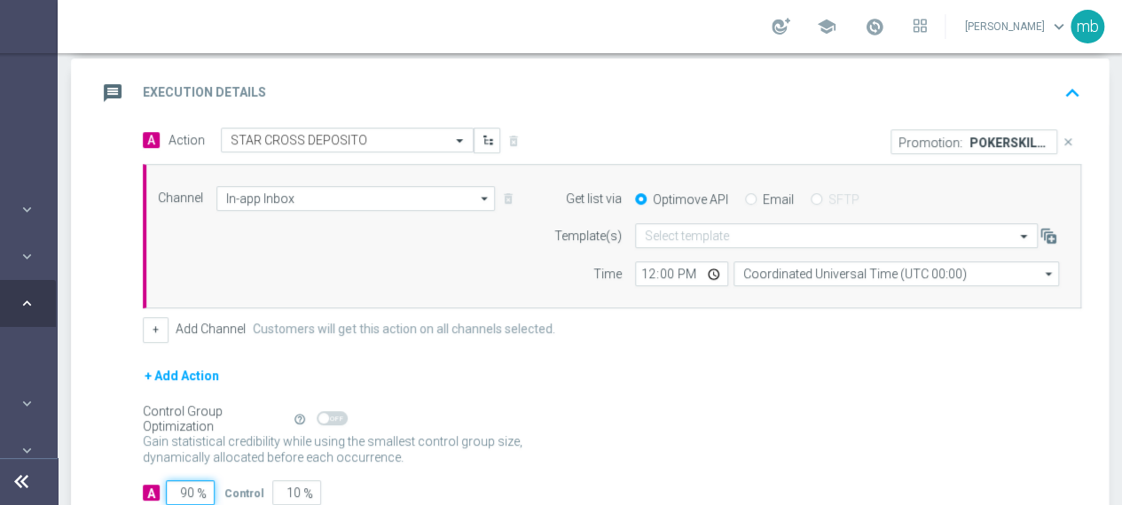
drag, startPoint x: 193, startPoint y: 488, endPoint x: 175, endPoint y: 488, distance: 18.6
click at [175, 488] on input "90" at bounding box center [190, 493] width 49 height 25
type input "1"
type input "99"
type input "10"
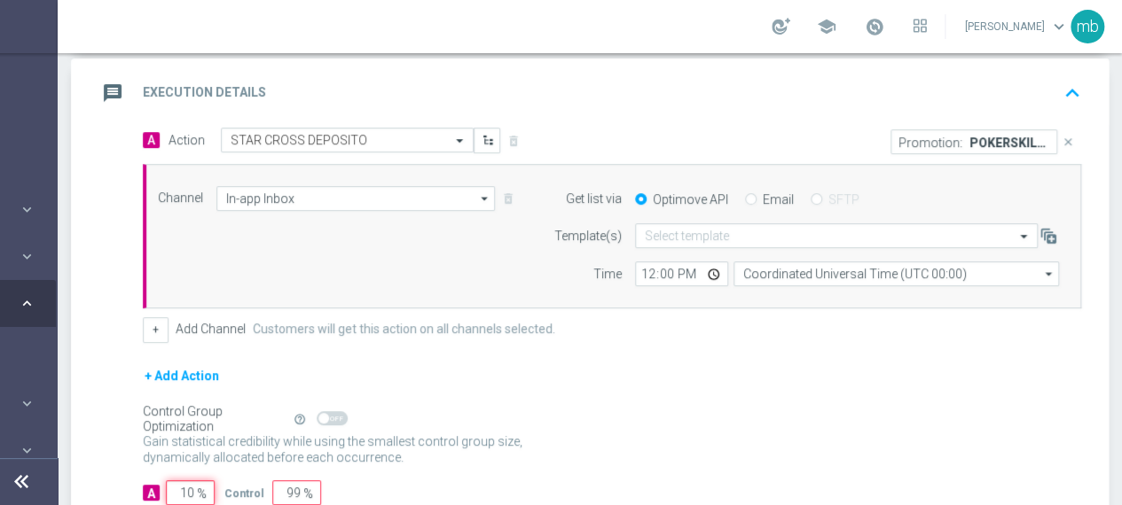
type input "90"
type input "100"
type input "0"
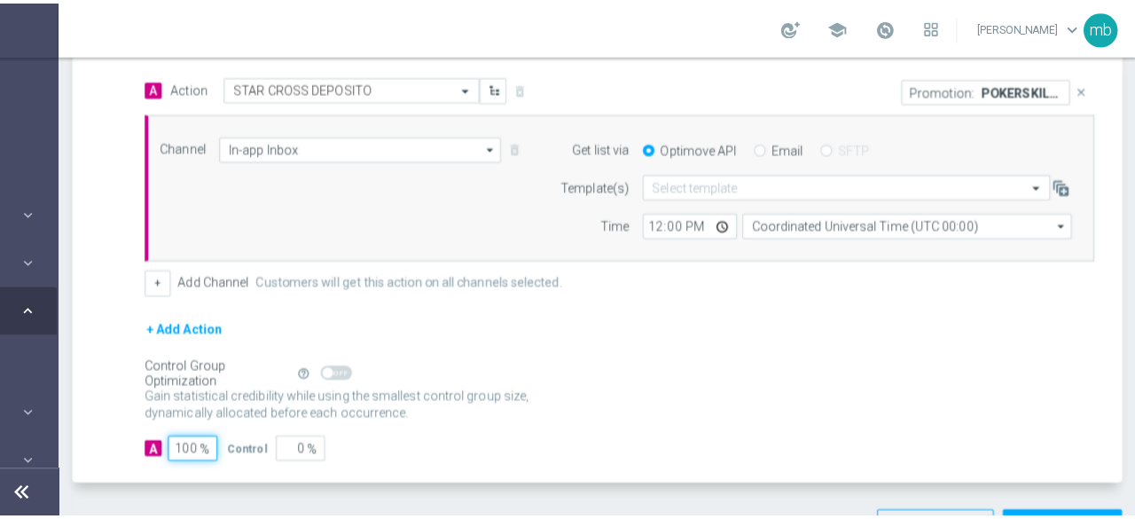
scroll to position [469, 0]
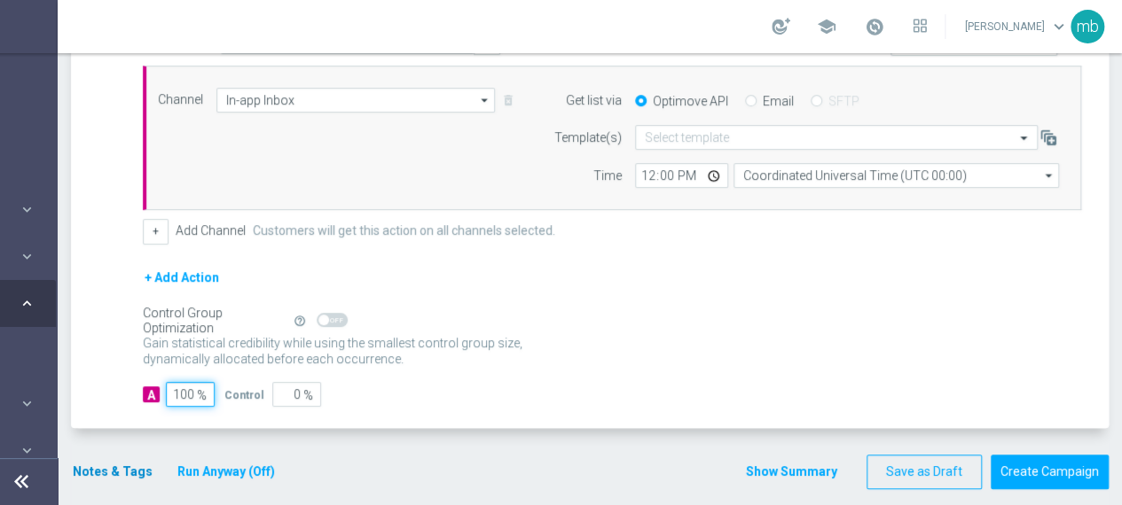
type input "100"
click at [106, 464] on button "Notes & Tags" at bounding box center [112, 472] width 83 height 22
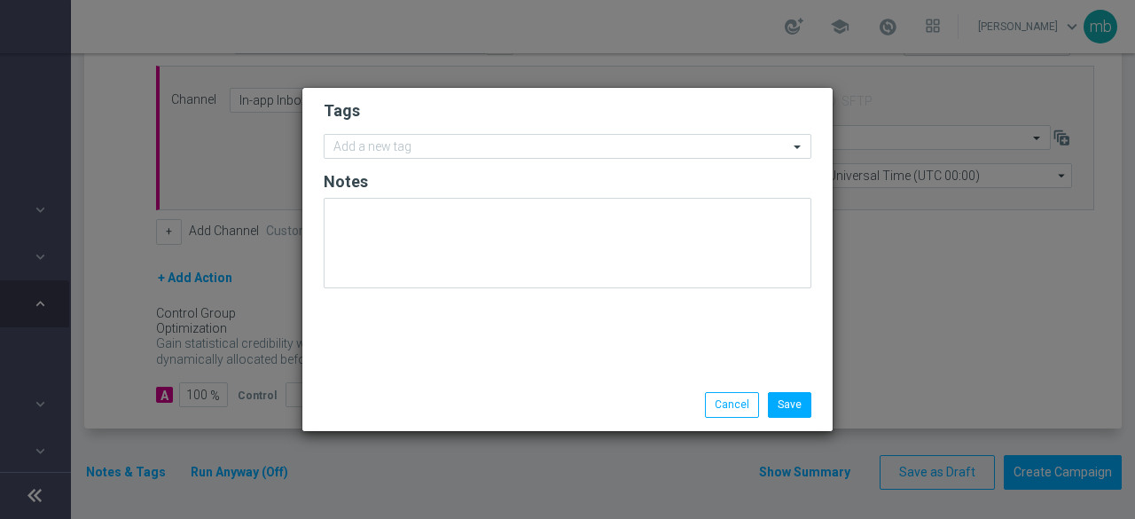
click at [376, 162] on form "Tags Add a new tag Notes" at bounding box center [568, 199] width 488 height 206
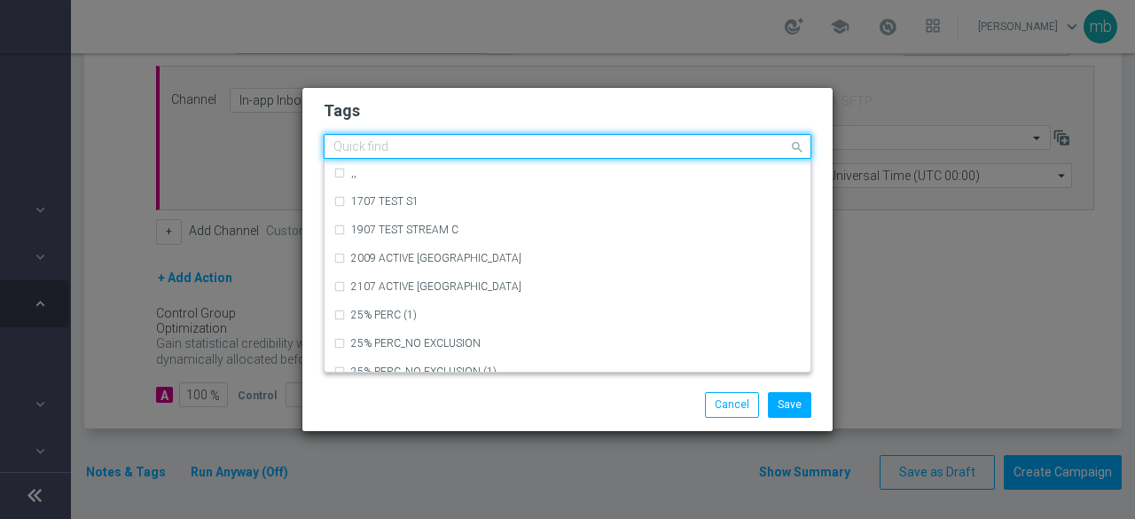
click at [376, 152] on input "text" at bounding box center [560, 147] width 455 height 15
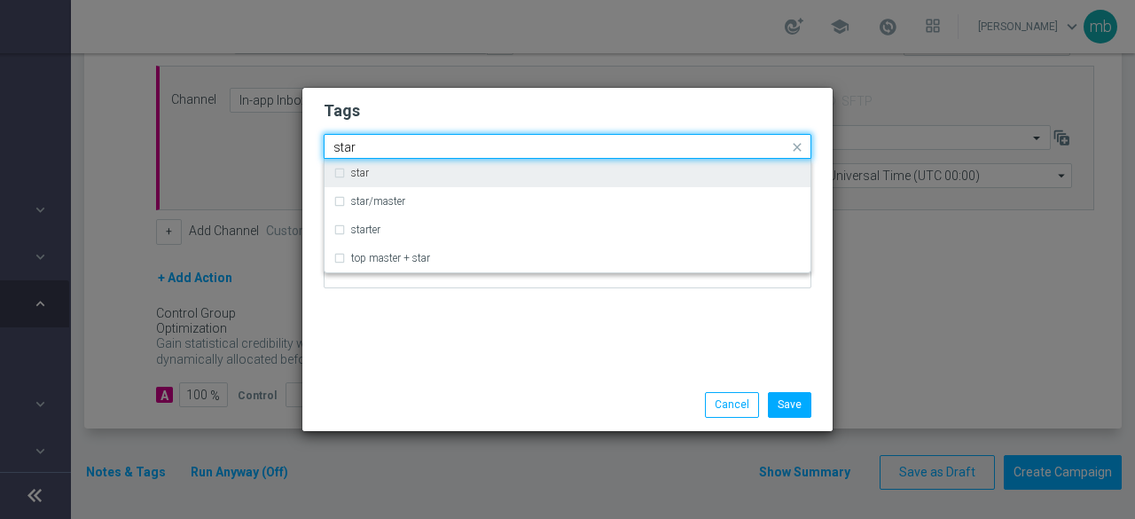
click at [360, 173] on label "star" at bounding box center [360, 173] width 18 height 11
type input "star"
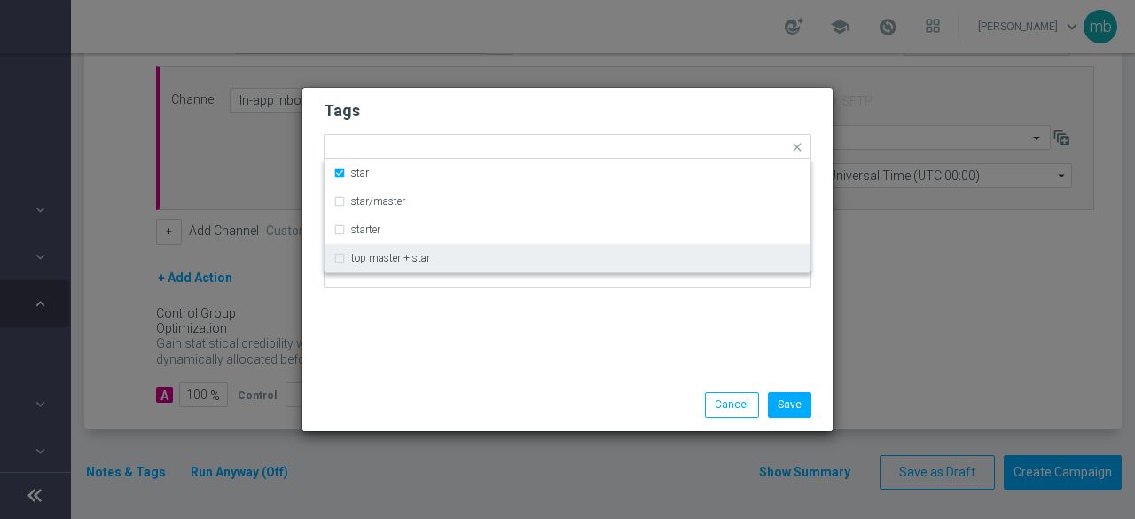
drag, startPoint x: 385, startPoint y: 327, endPoint x: 413, endPoint y: 228, distance: 103.3
click at [386, 326] on div "Tags Quick find × star star star/master starter top master + star Notes" at bounding box center [567, 233] width 530 height 291
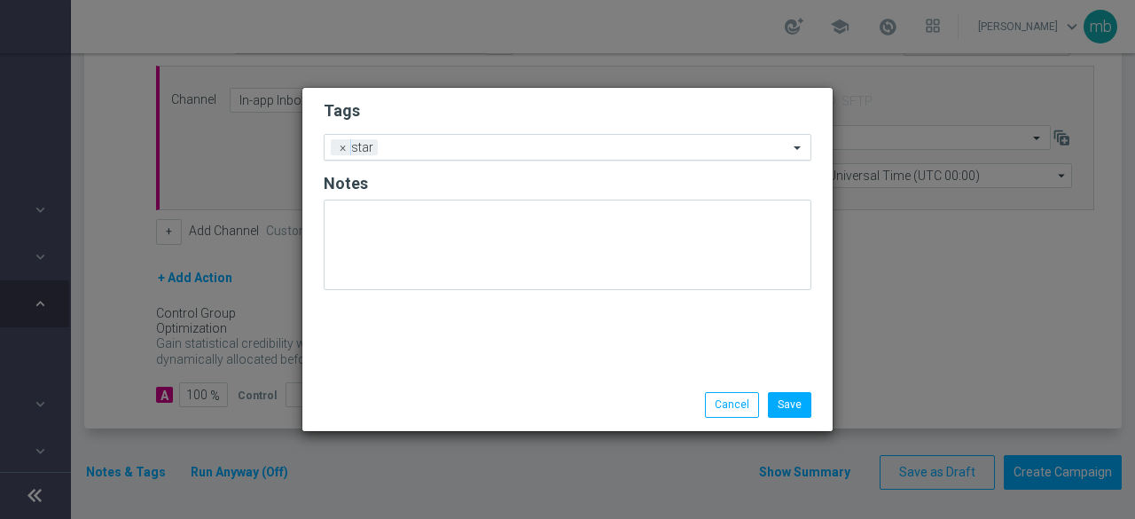
click at [419, 149] on input "text" at bounding box center [586, 148] width 403 height 15
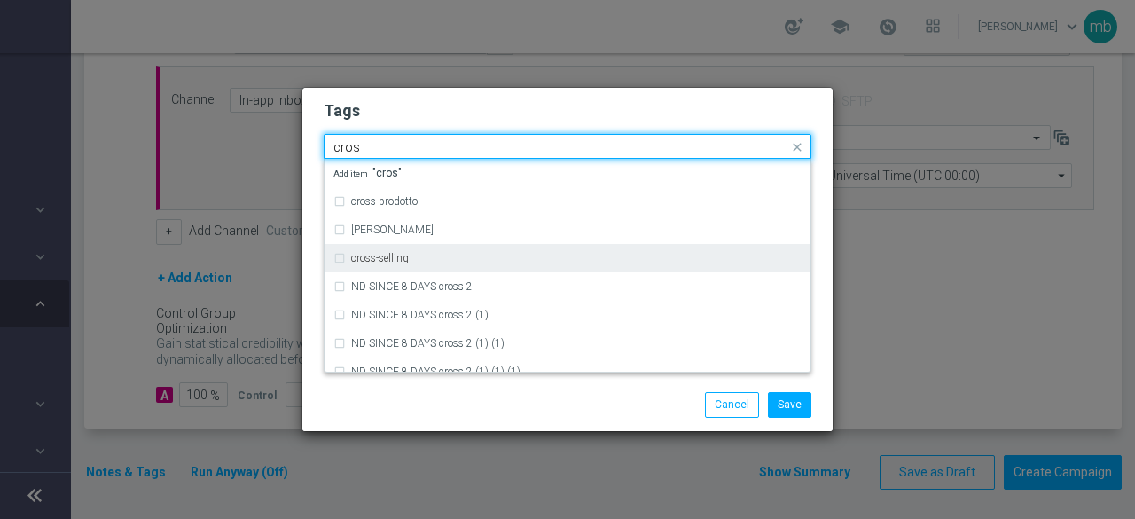
click at [411, 251] on div "cross-selling" at bounding box center [567, 258] width 468 height 28
type input "cros"
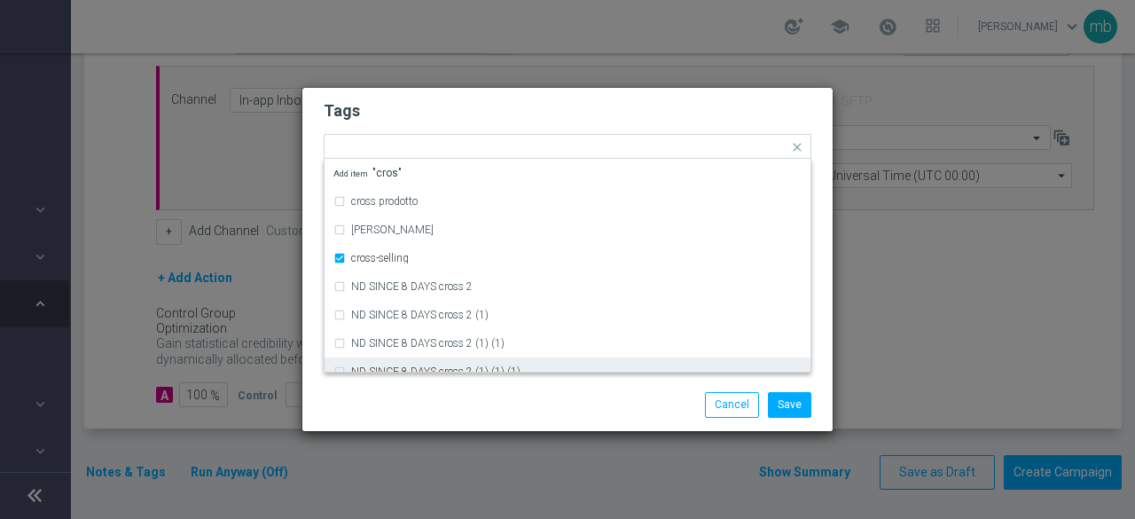
click at [429, 399] on div "Save Cancel" at bounding box center [567, 404] width 514 height 25
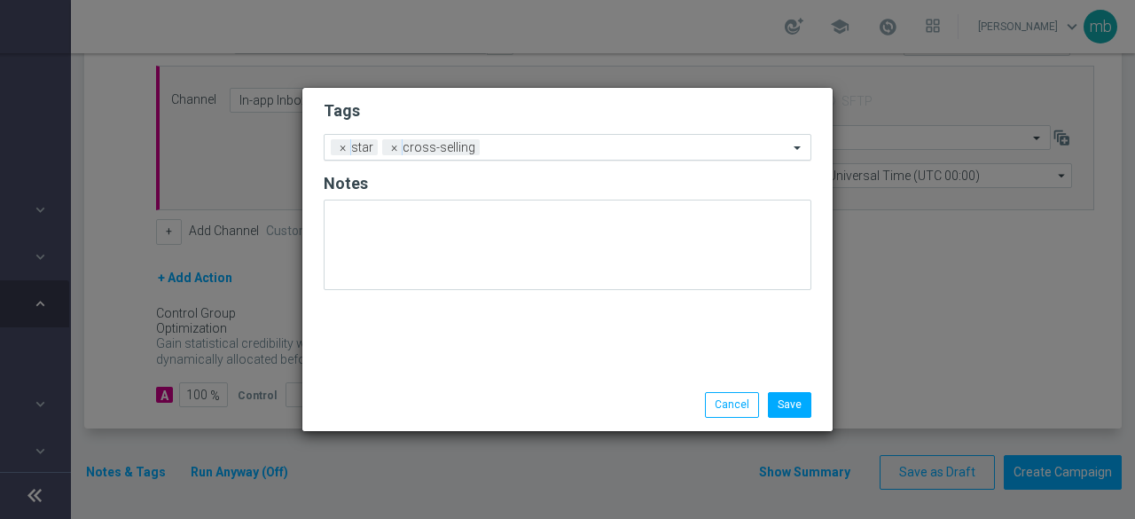
click at [521, 145] on input "text" at bounding box center [637, 148] width 301 height 15
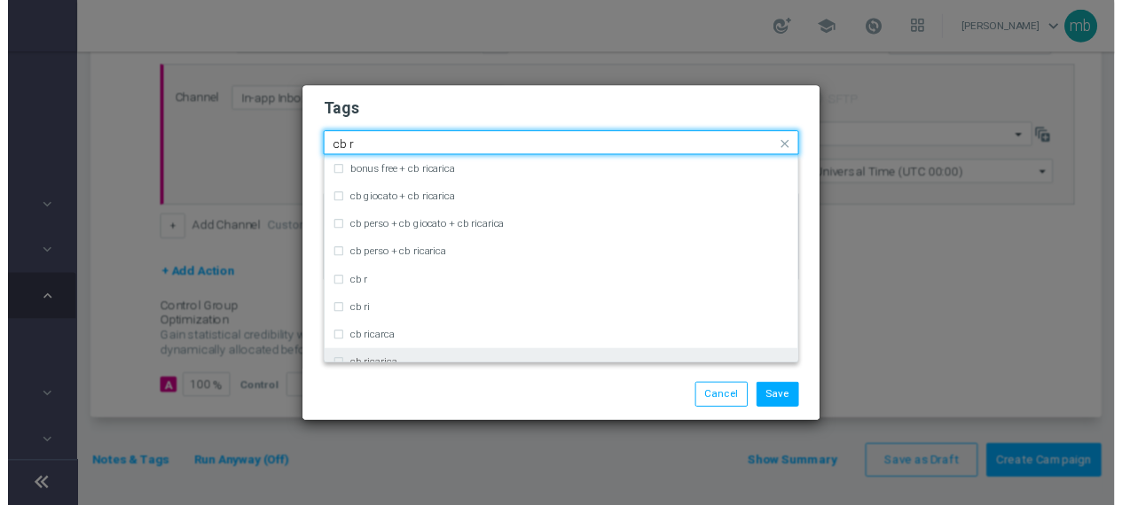
scroll to position [35, 0]
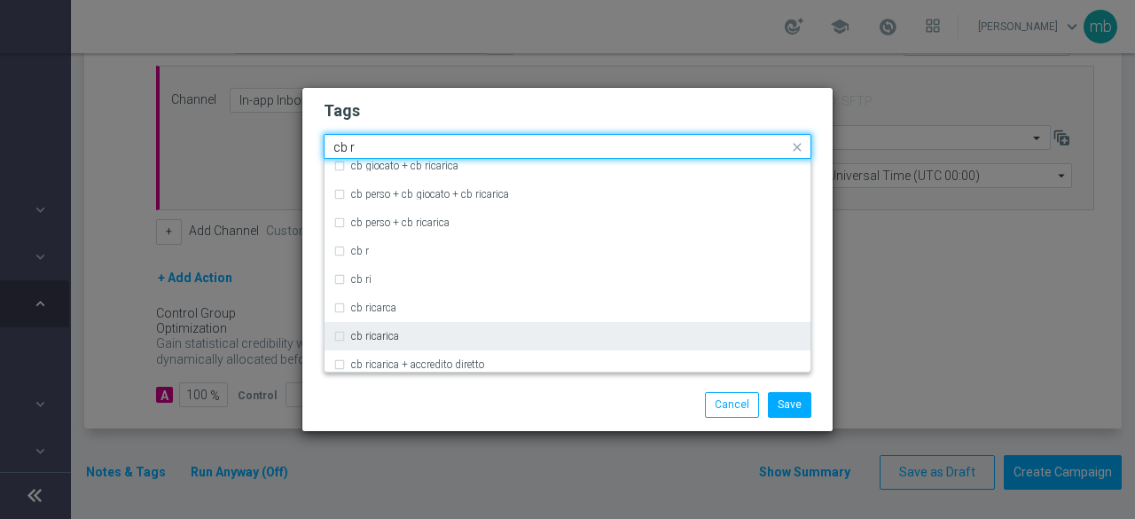
click at [398, 329] on div "cb ricarica" at bounding box center [567, 336] width 468 height 28
type input "cb r"
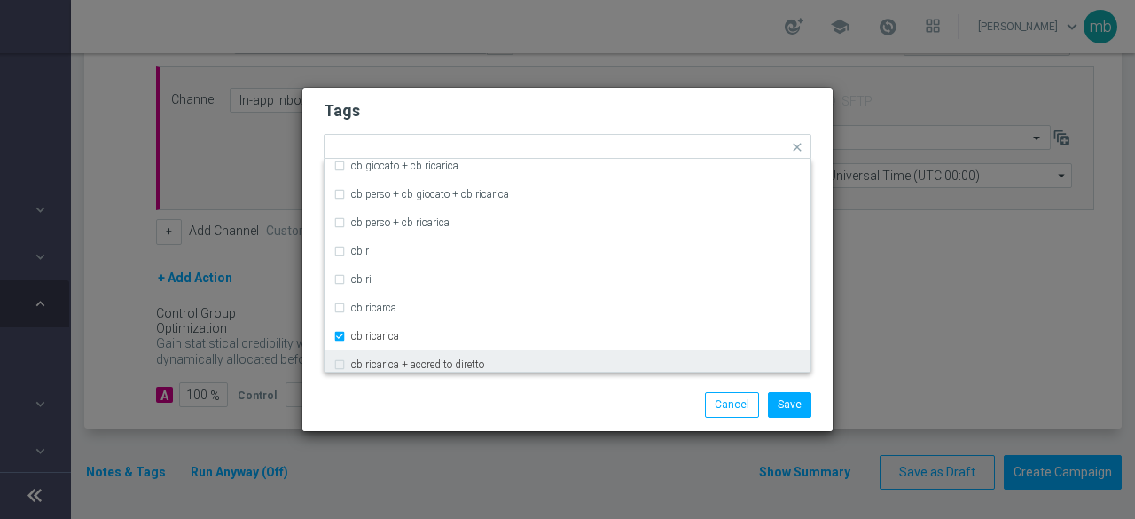
click at [442, 403] on div "Save Cancel" at bounding box center [567, 404] width 514 height 25
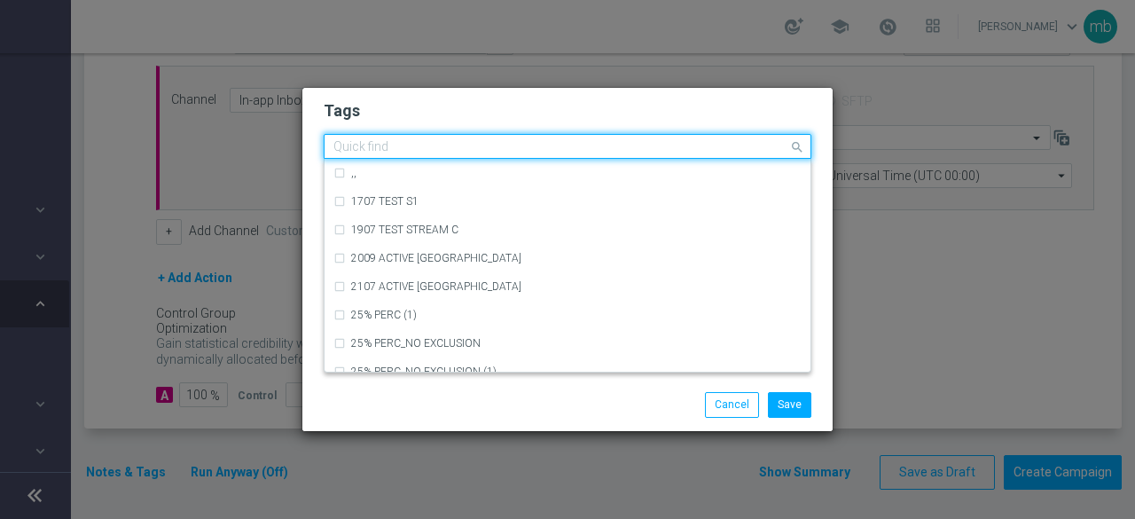
click at [592, 150] on input "text" at bounding box center [560, 147] width 455 height 15
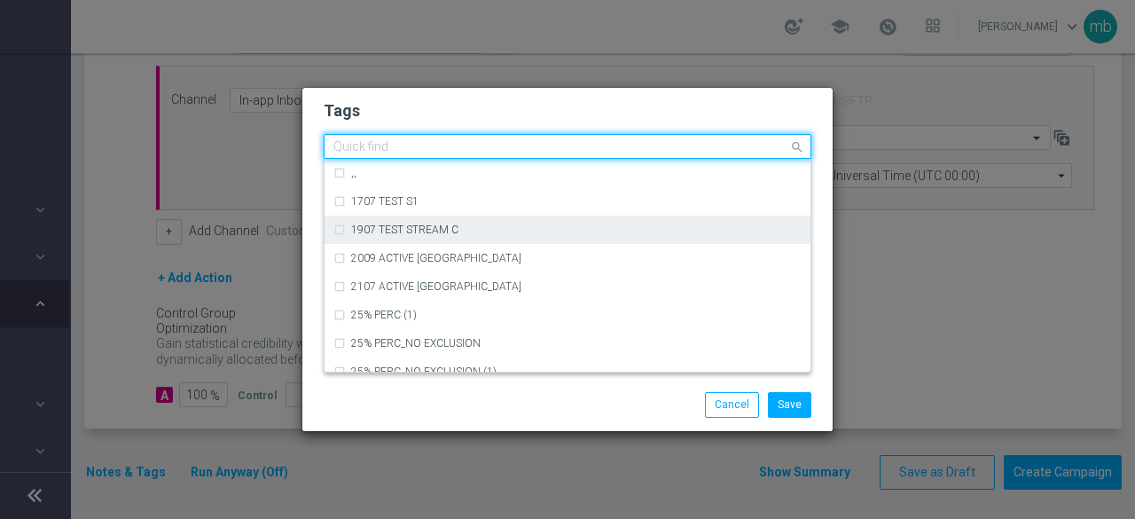
type input "b"
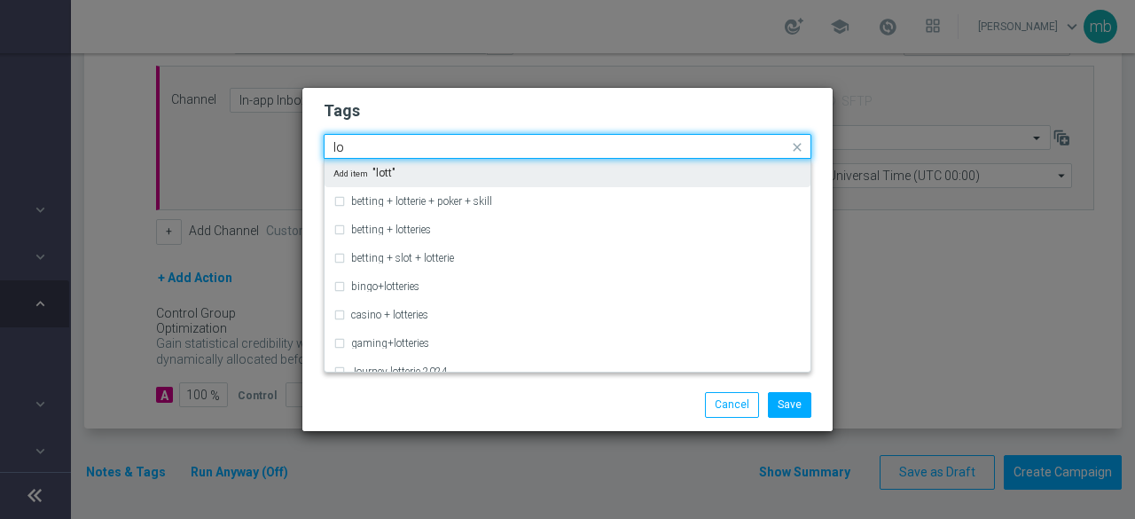
type input "l"
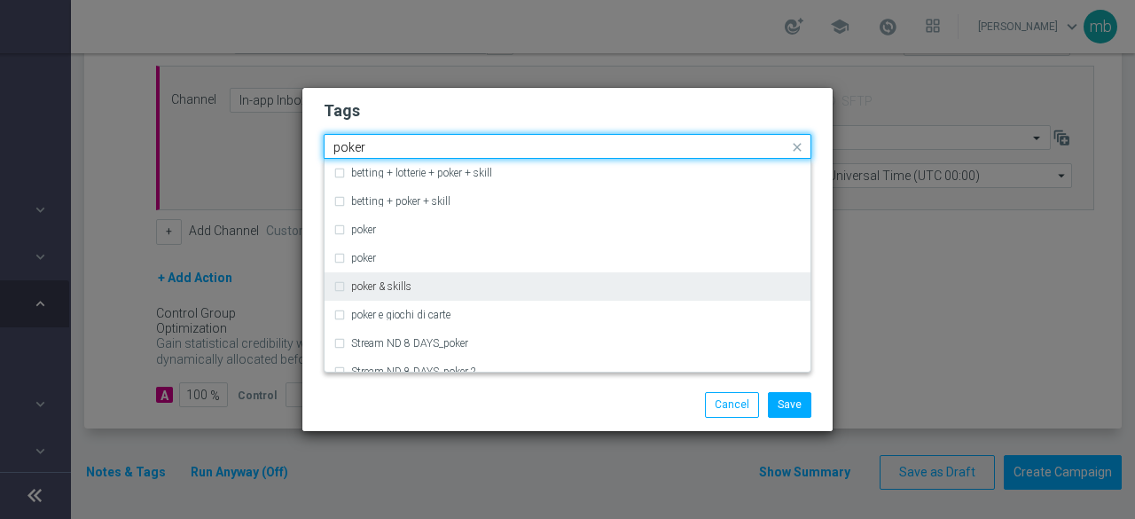
click at [408, 282] on label "poker & skills" at bounding box center [381, 286] width 60 height 11
type input "poker"
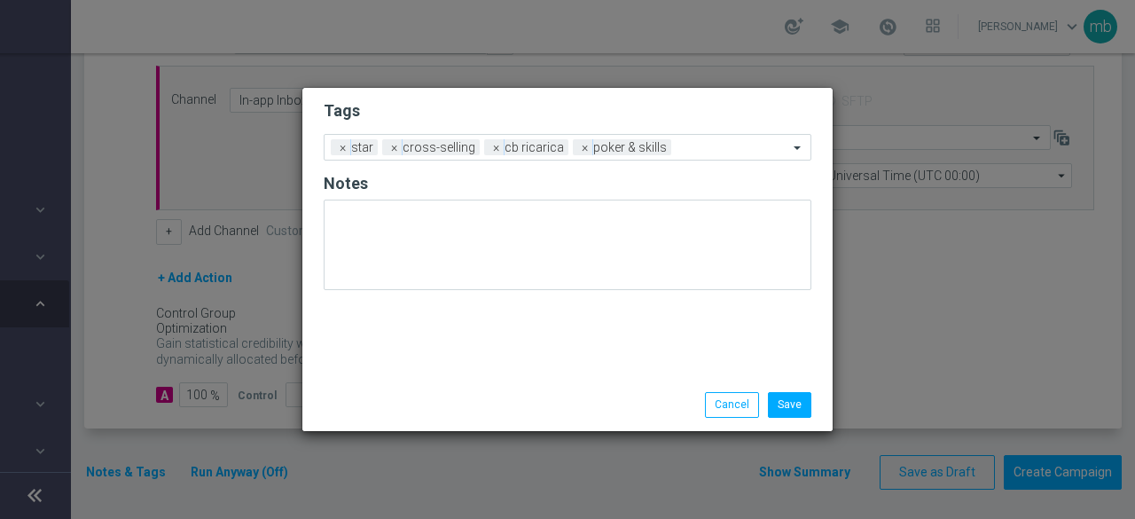
drag, startPoint x: 444, startPoint y: 403, endPoint x: 543, endPoint y: 302, distance: 141.7
click at [444, 403] on div "Save Cancel" at bounding box center [567, 404] width 514 height 25
click at [703, 149] on input "text" at bounding box center [733, 148] width 110 height 15
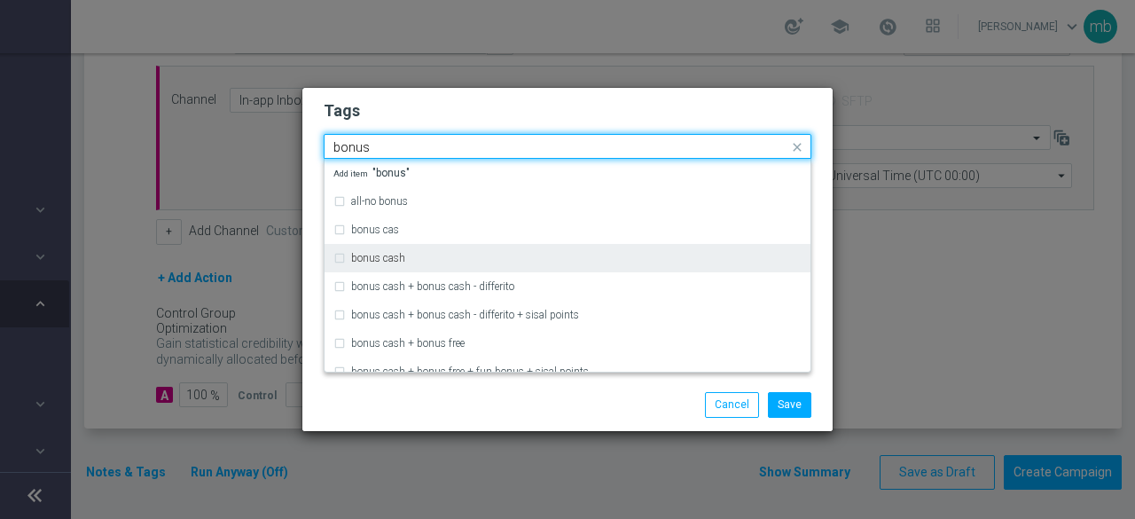
click at [356, 260] on label "bonus cash" at bounding box center [378, 258] width 54 height 11
type input "bonus"
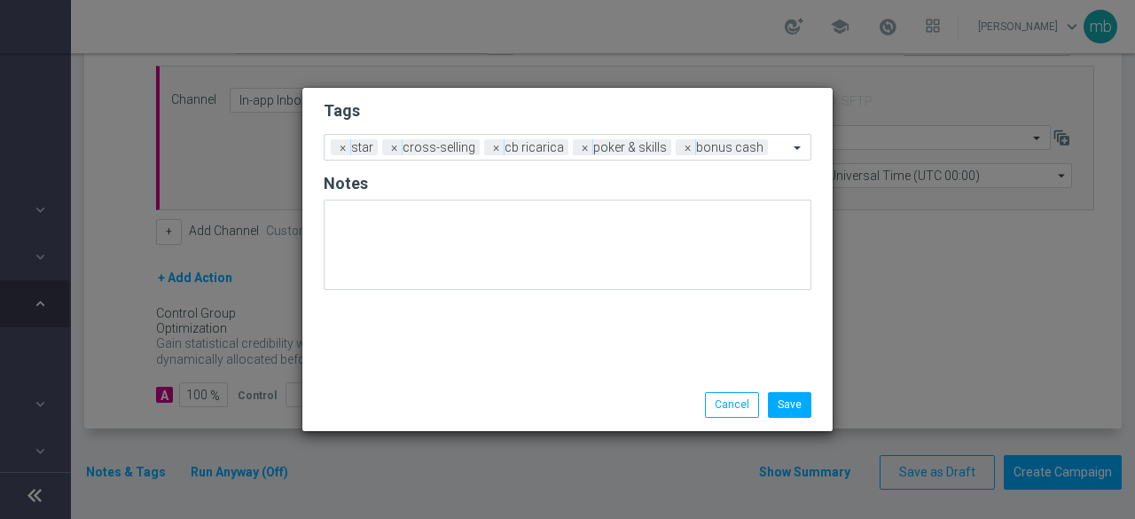
click at [397, 395] on div "Save Cancel" at bounding box center [567, 404] width 514 height 25
click at [785, 406] on button "Save" at bounding box center [789, 404] width 43 height 25
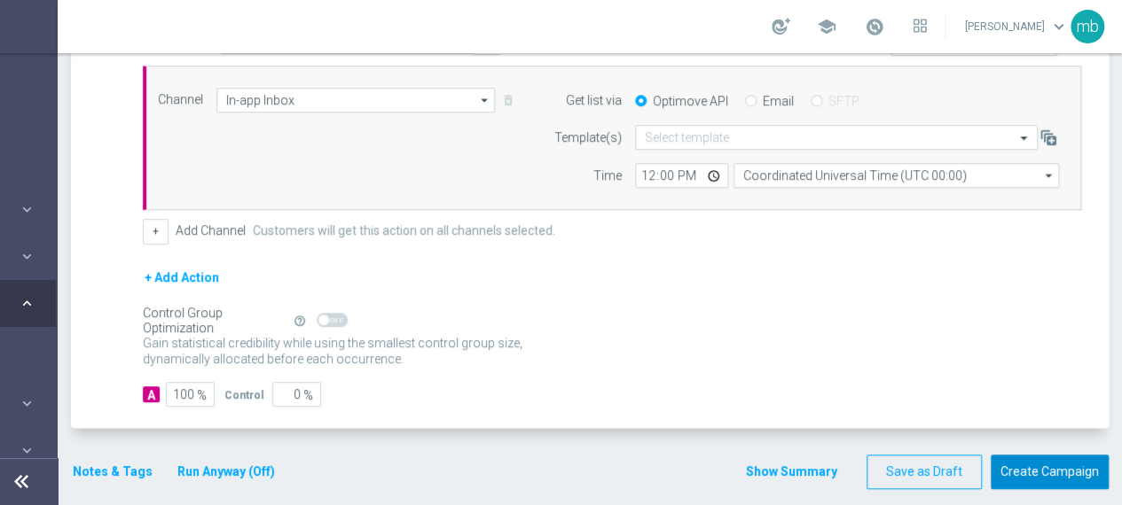
click at [1051, 465] on button "Create Campaign" at bounding box center [1049, 472] width 118 height 35
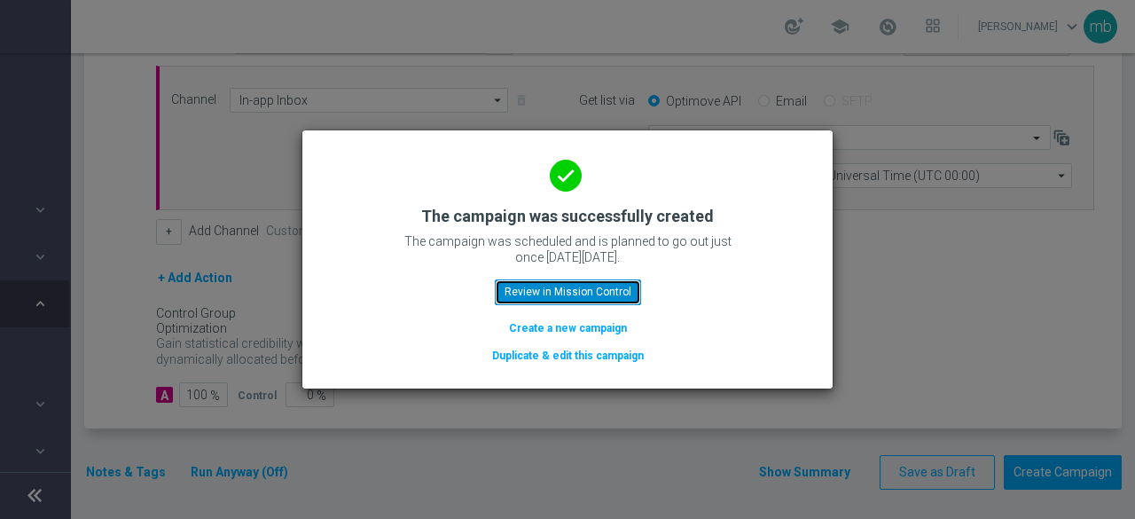
click at [548, 292] on button "Review in Mission Control" at bounding box center [568, 291] width 146 height 25
